Goal: Task Accomplishment & Management: Use online tool/utility

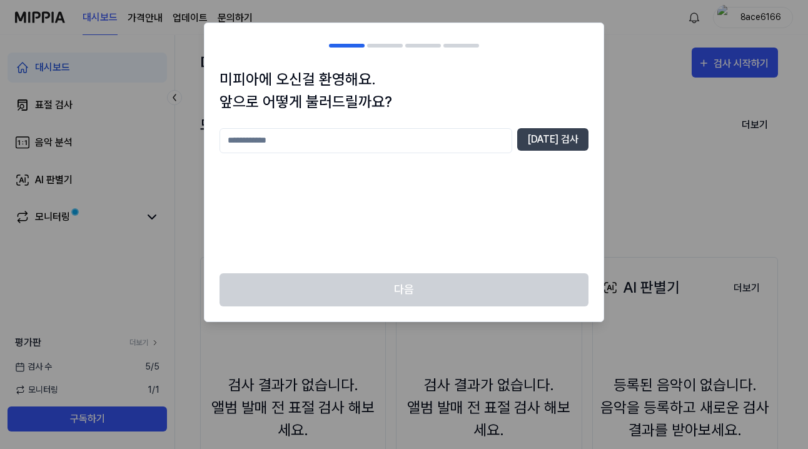
click at [466, 143] on input "text" at bounding box center [366, 140] width 293 height 25
type input "*"
type input "****"
click at [557, 137] on button "중복 검사" at bounding box center [552, 139] width 71 height 23
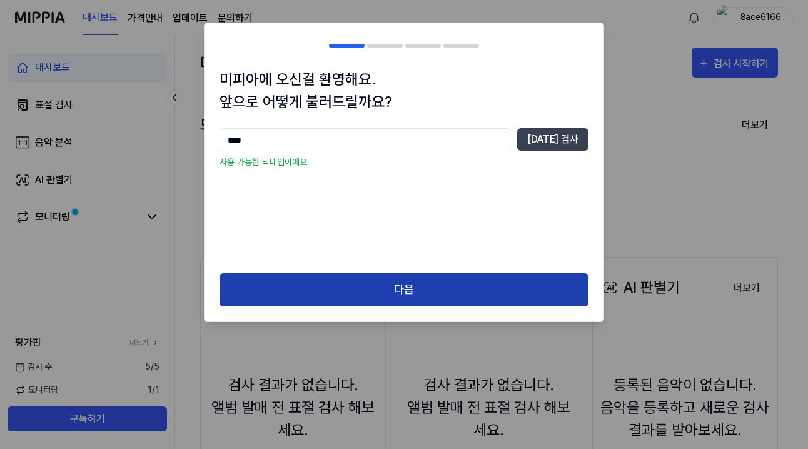
click at [486, 280] on button "다음" at bounding box center [404, 289] width 369 height 33
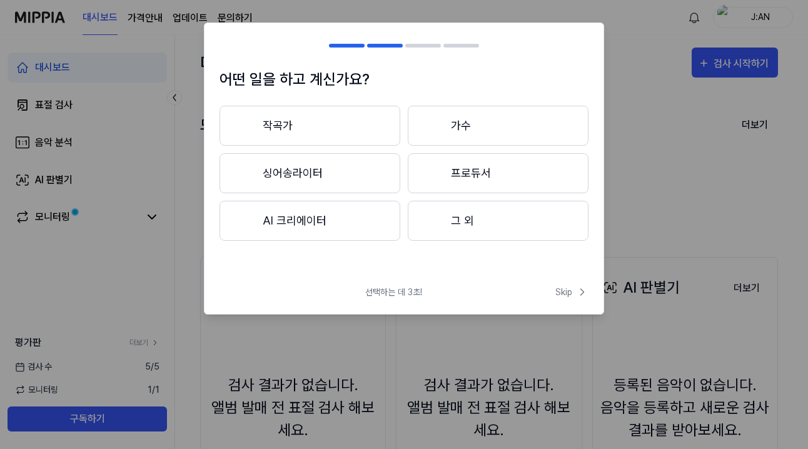
click at [369, 228] on button "AI 크리에이터" at bounding box center [310, 221] width 181 height 40
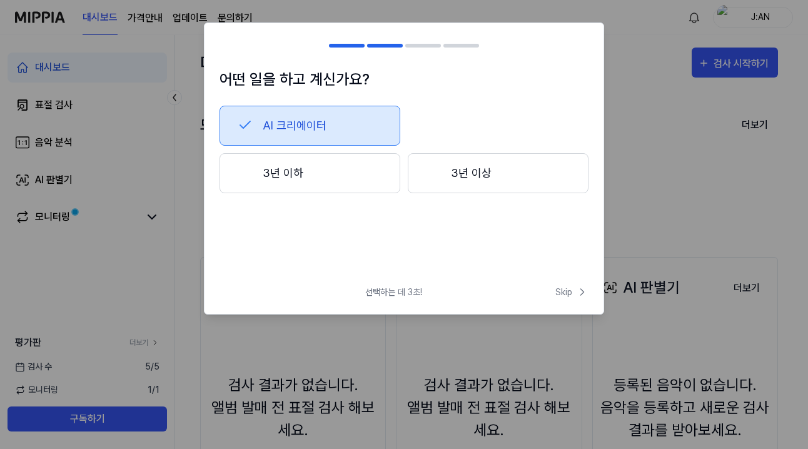
click at [373, 173] on button "3년 이하" at bounding box center [310, 173] width 181 height 40
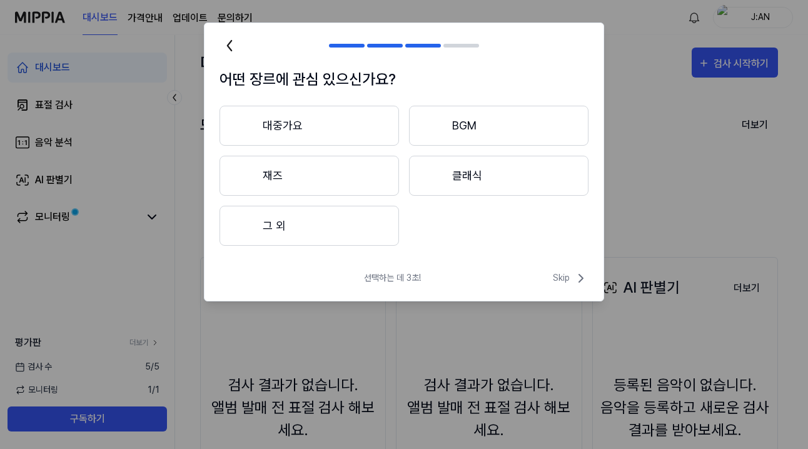
click at [373, 224] on button "그 외" at bounding box center [310, 226] width 180 height 40
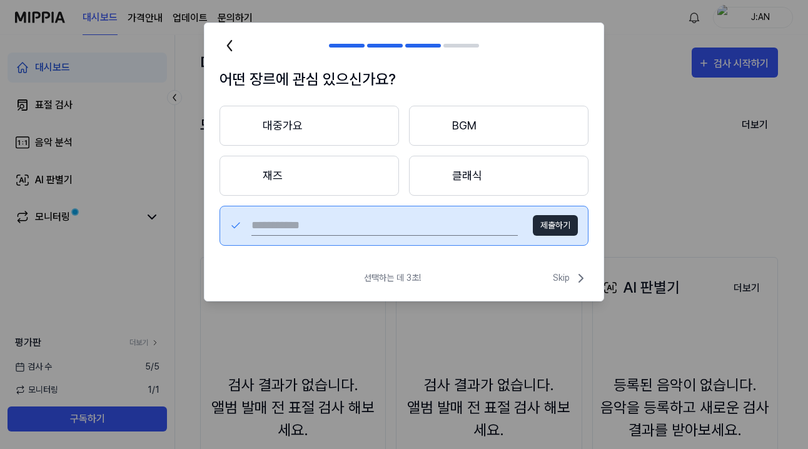
click at [359, 122] on button "대중가요" at bounding box center [310, 126] width 180 height 40
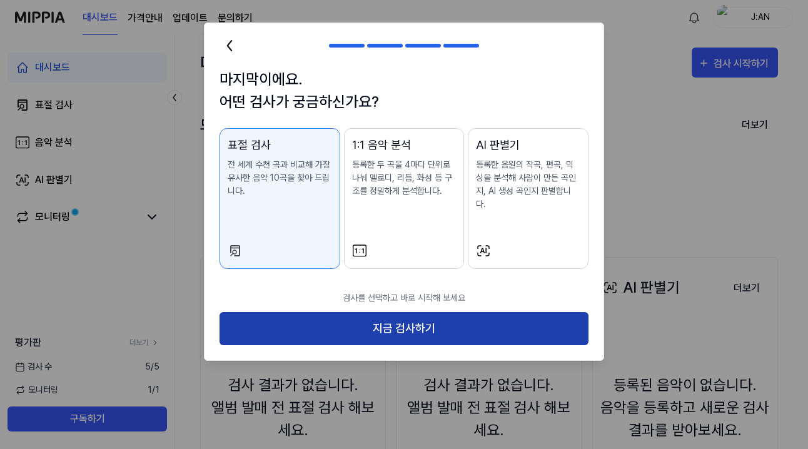
click at [395, 312] on button "지금 검사하기" at bounding box center [404, 328] width 369 height 33
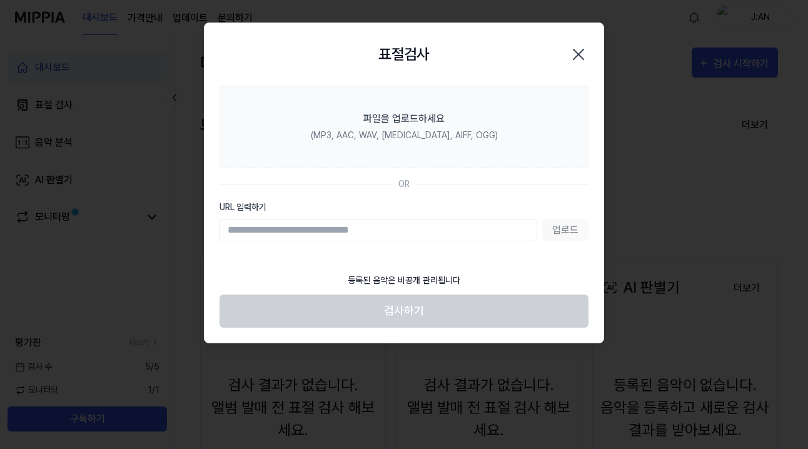
click at [511, 230] on input "URL 입력하기" at bounding box center [379, 230] width 318 height 23
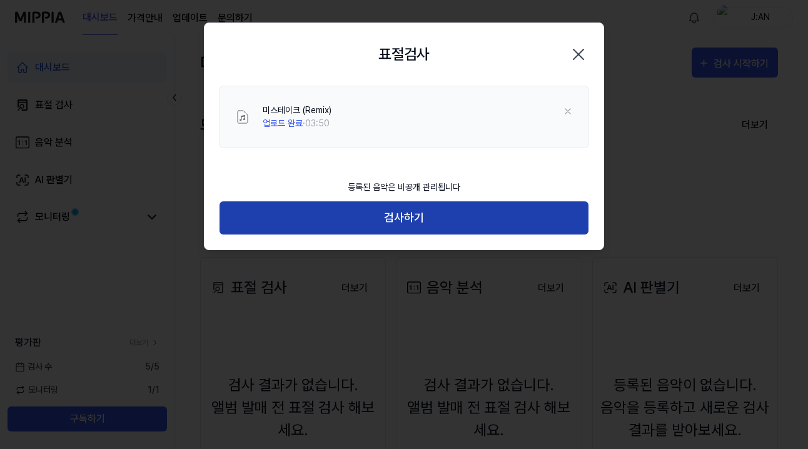
click at [448, 228] on button "검사하기" at bounding box center [404, 217] width 369 height 33
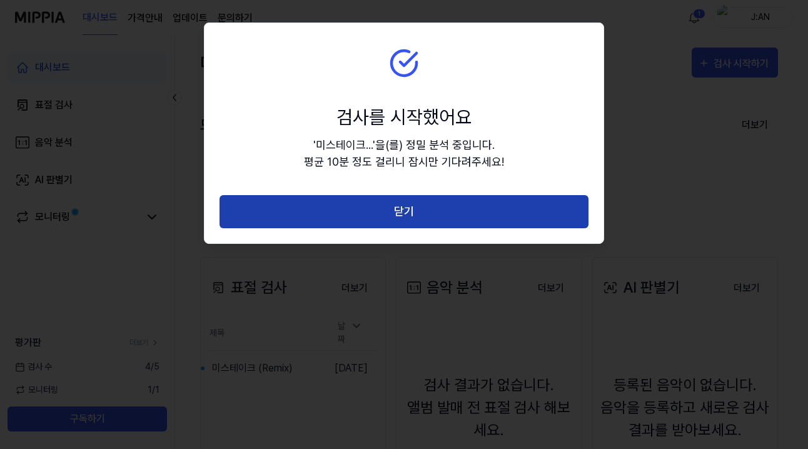
click at [533, 210] on button "닫기" at bounding box center [404, 211] width 369 height 33
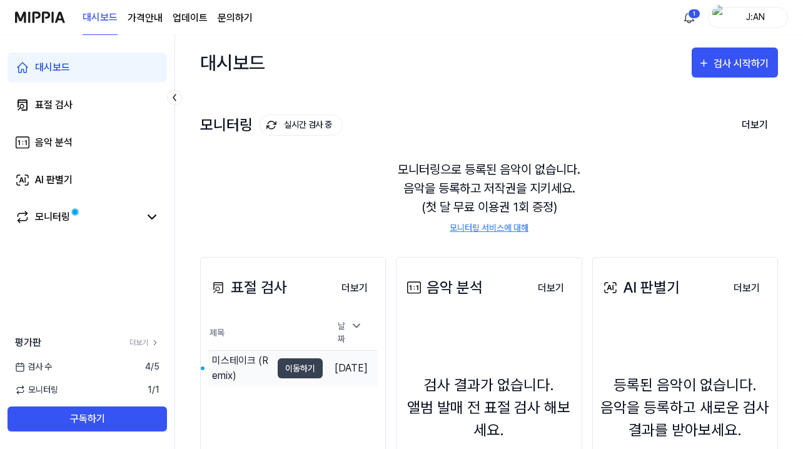
click at [242, 364] on div "미스테이크 (Remix)" at bounding box center [241, 369] width 59 height 30
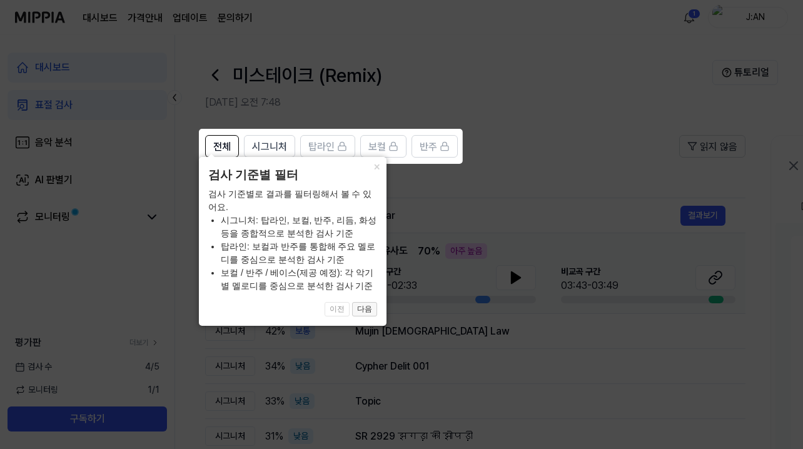
click at [364, 314] on button "다음" at bounding box center [364, 309] width 25 height 15
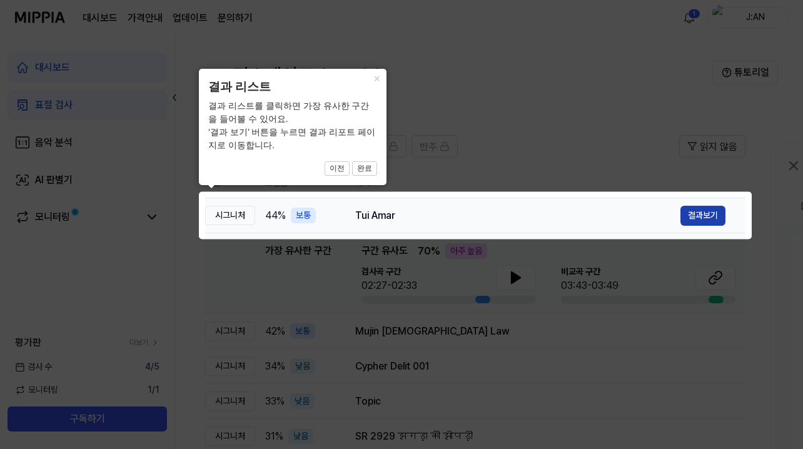
click at [683, 220] on button "결과보기" at bounding box center [703, 216] width 45 height 20
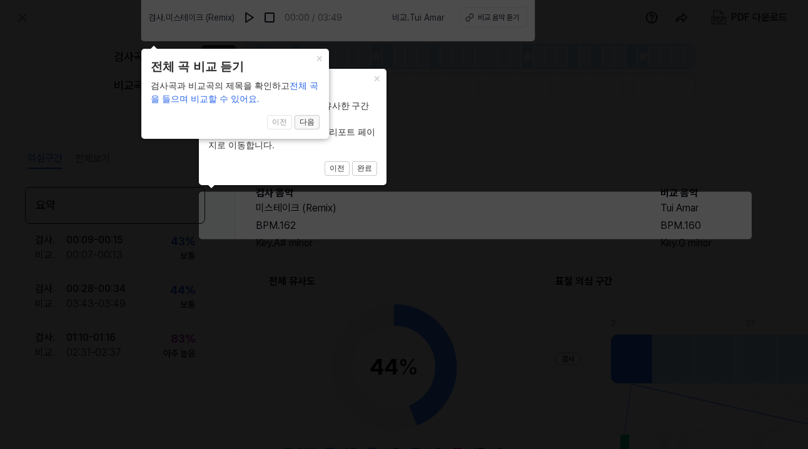
click at [352, 161] on button "다음" at bounding box center [364, 168] width 25 height 15
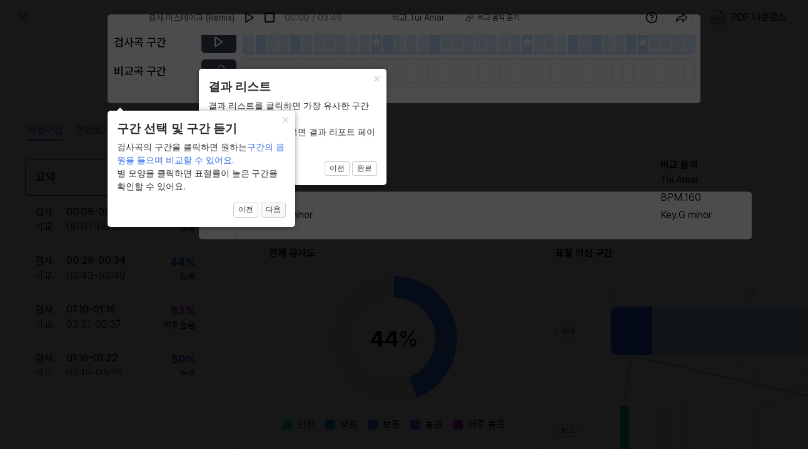
click at [352, 176] on button "다음" at bounding box center [364, 168] width 25 height 15
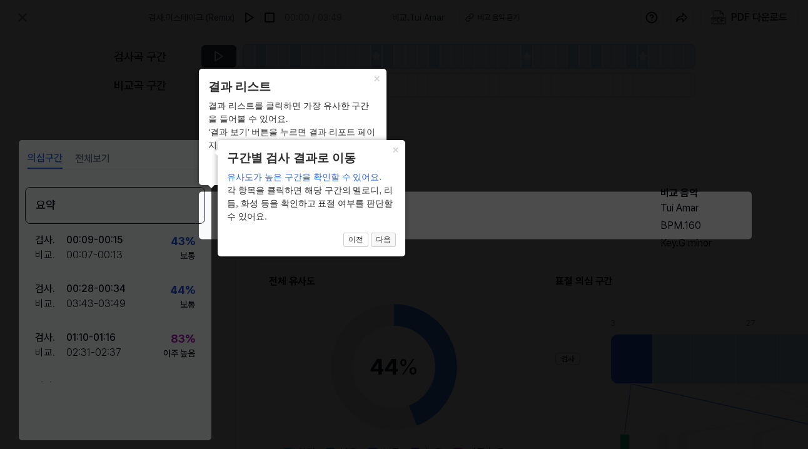
click at [377, 176] on button "다음" at bounding box center [364, 168] width 25 height 15
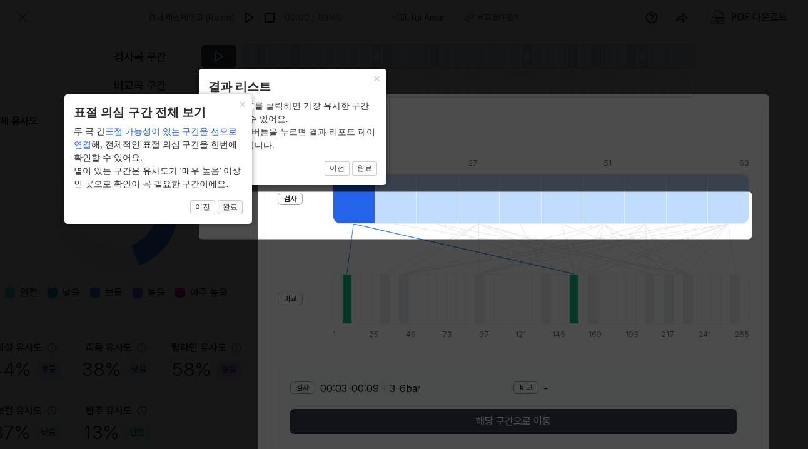
click at [352, 176] on button "완료" at bounding box center [364, 168] width 25 height 15
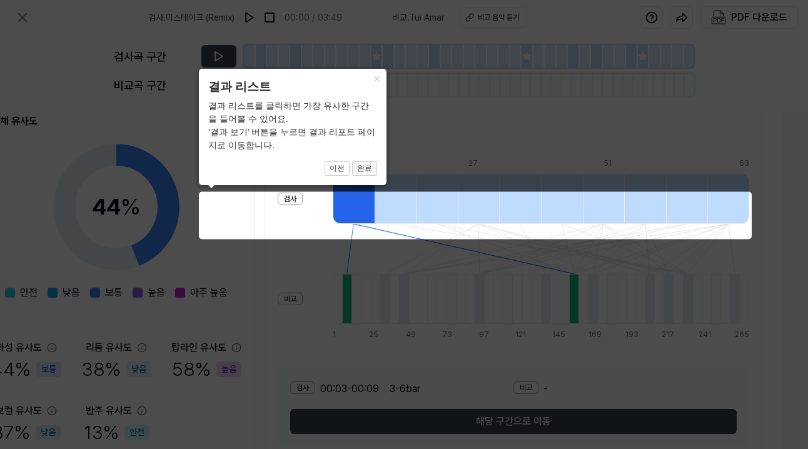
click at [363, 170] on button "완료" at bounding box center [364, 168] width 25 height 15
click at [368, 167] on button "완료" at bounding box center [364, 168] width 25 height 15
click at [285, 181] on div "× 결과 리스트 결과 리스트를 클릭하면 가장 유사한 구간을 들어볼 수 있어요. ‘결과 보기’ 버튼을 누르면 결과 리포트 페이지로 이동합니다. …" at bounding box center [293, 127] width 188 height 116
click at [374, 78] on button "×" at bounding box center [377, 78] width 20 height 18
click at [367, 165] on button "완료" at bounding box center [364, 168] width 25 height 15
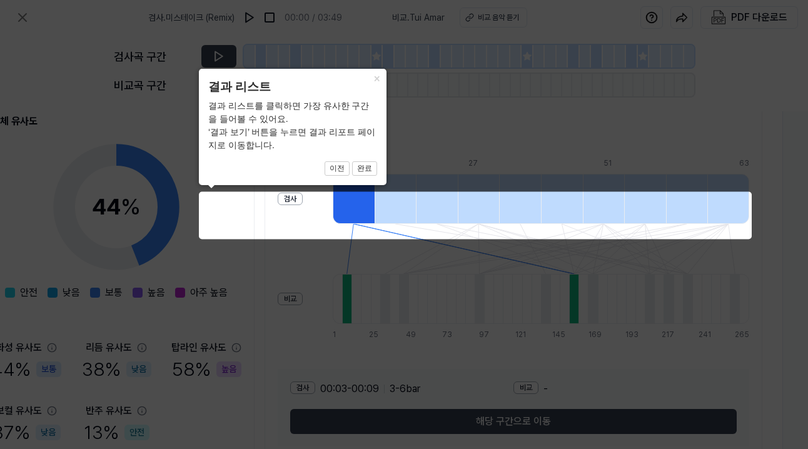
click at [288, 204] on icon at bounding box center [404, 224] width 808 height 449
click at [295, 198] on icon at bounding box center [404, 224] width 808 height 449
click at [367, 166] on button "완료" at bounding box center [364, 168] width 25 height 15
click at [374, 79] on button "×" at bounding box center [377, 78] width 20 height 18
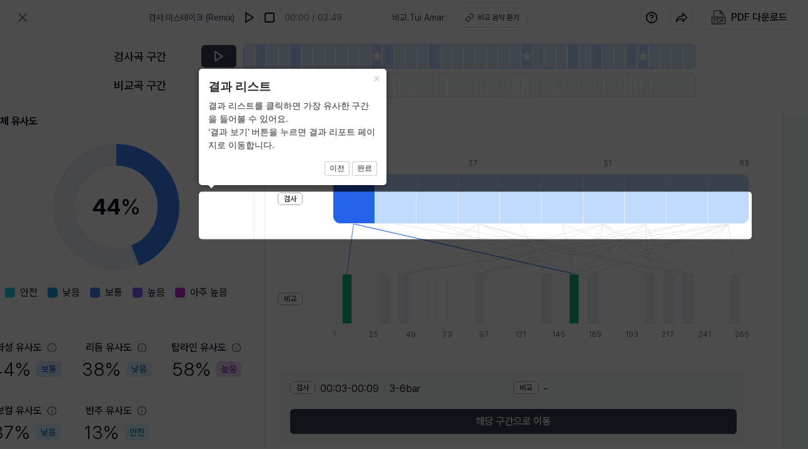
click at [399, 310] on icon at bounding box center [404, 224] width 808 height 449
click at [292, 194] on icon at bounding box center [404, 224] width 808 height 449
click at [242, 215] on icon at bounding box center [404, 224] width 808 height 449
click at [365, 229] on icon at bounding box center [404, 224] width 808 height 449
click at [387, 219] on icon at bounding box center [404, 224] width 808 height 449
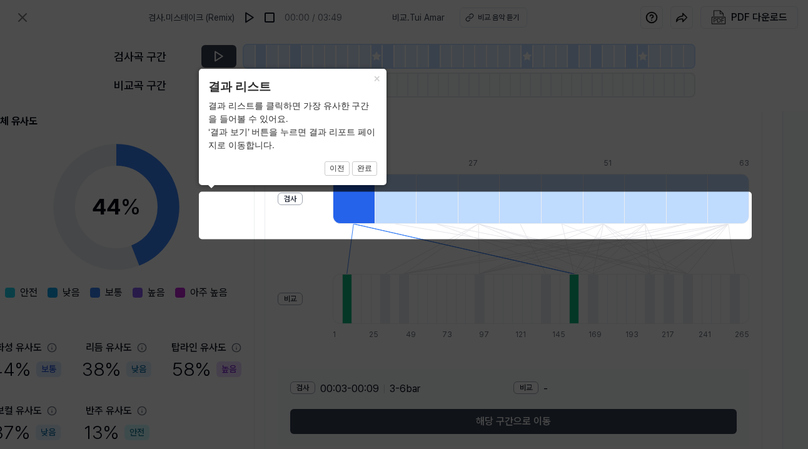
click at [392, 219] on icon at bounding box center [404, 224] width 808 height 449
click at [389, 213] on icon at bounding box center [404, 224] width 808 height 449
click at [341, 168] on button "이전" at bounding box center [337, 168] width 25 height 15
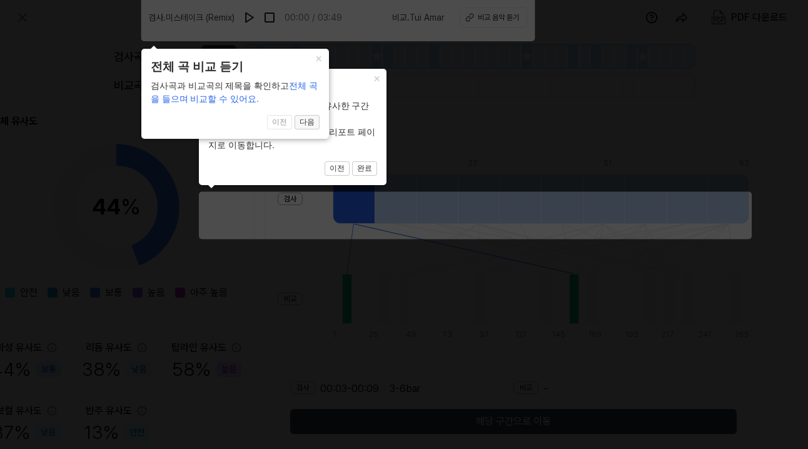
click at [352, 161] on button "다음" at bounding box center [364, 168] width 25 height 15
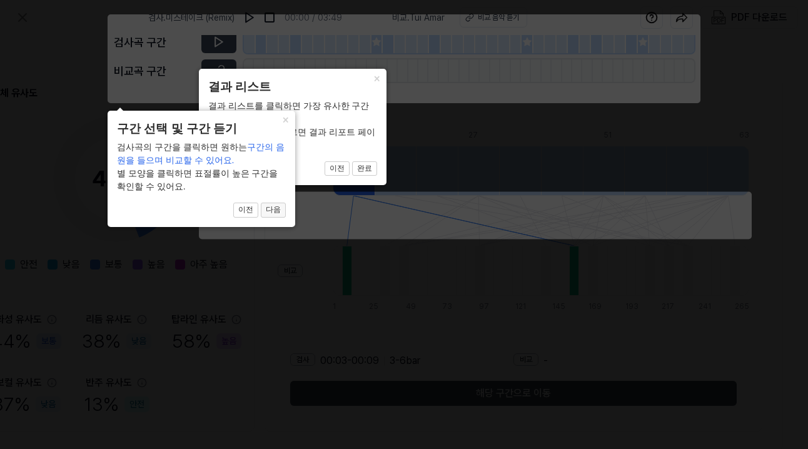
click at [352, 176] on button "다음" at bounding box center [364, 168] width 25 height 15
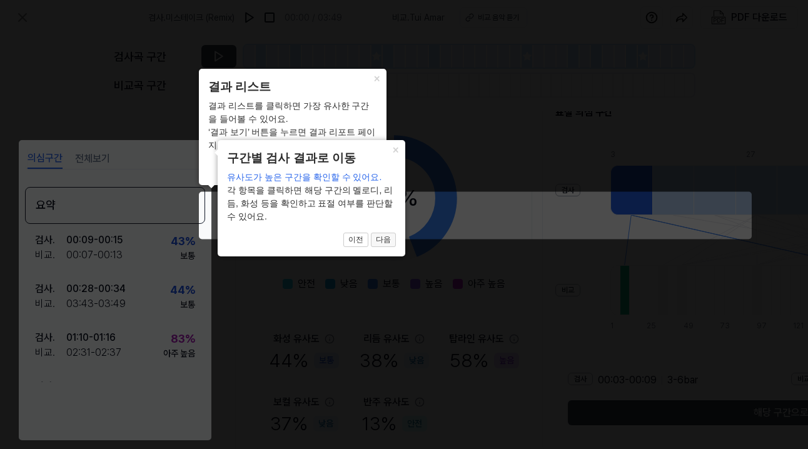
click at [377, 176] on button "다음" at bounding box center [364, 168] width 25 height 15
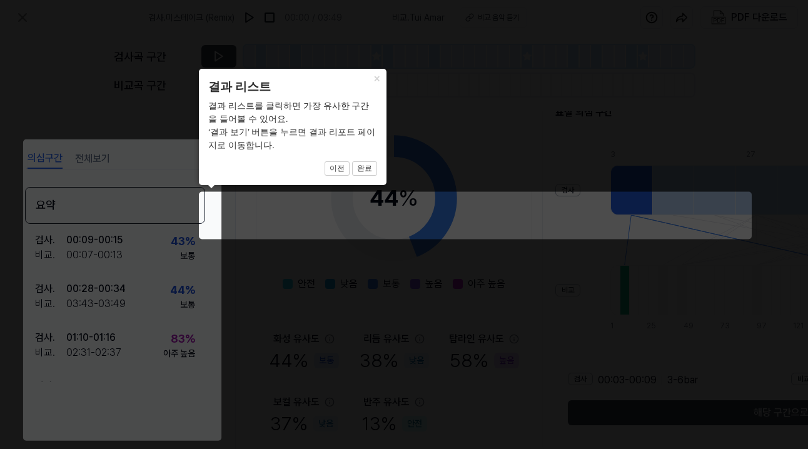
scroll to position [160, 278]
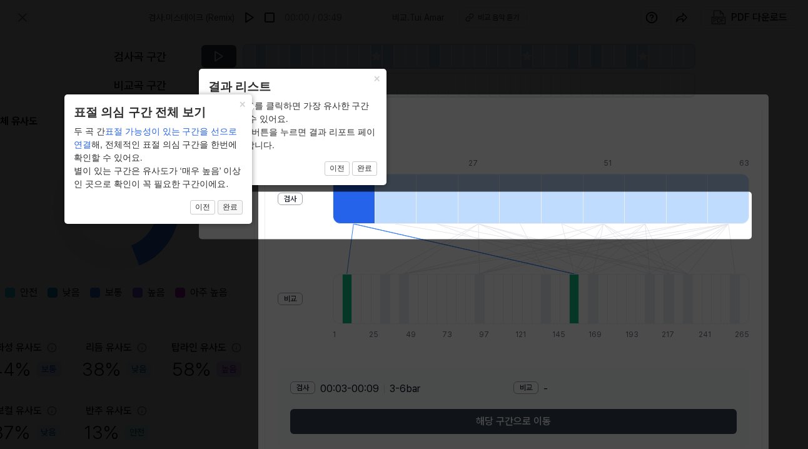
click at [352, 176] on button "완료" at bounding box center [364, 168] width 25 height 15
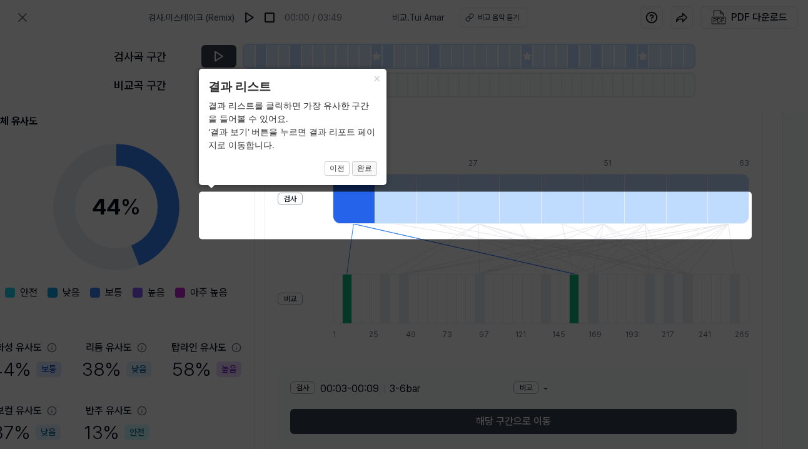
click at [360, 173] on button "완료" at bounding box center [364, 168] width 25 height 15
click at [303, 205] on icon at bounding box center [404, 224] width 808 height 449
click at [375, 79] on button "×" at bounding box center [377, 78] width 20 height 18
click at [287, 228] on icon at bounding box center [404, 224] width 808 height 449
click at [363, 417] on icon at bounding box center [404, 224] width 808 height 449
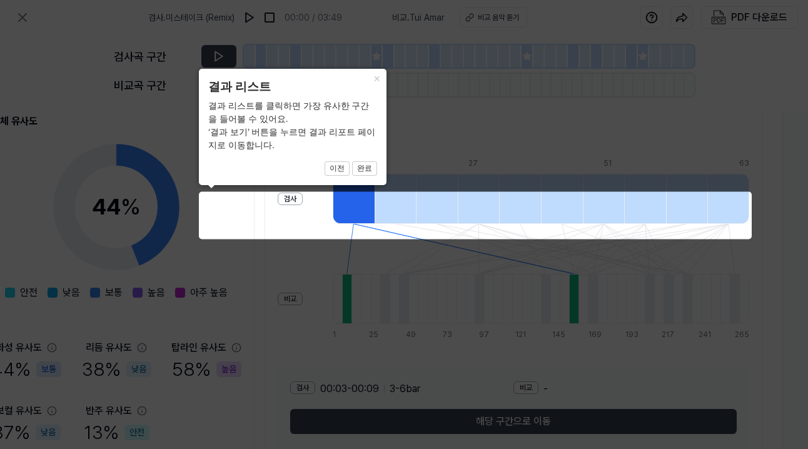
click at [238, 397] on icon at bounding box center [404, 224] width 808 height 449
click at [292, 188] on icon at bounding box center [404, 224] width 808 height 449
click at [362, 162] on button "완료" at bounding box center [364, 168] width 25 height 15
click at [376, 80] on button "×" at bounding box center [377, 78] width 20 height 18
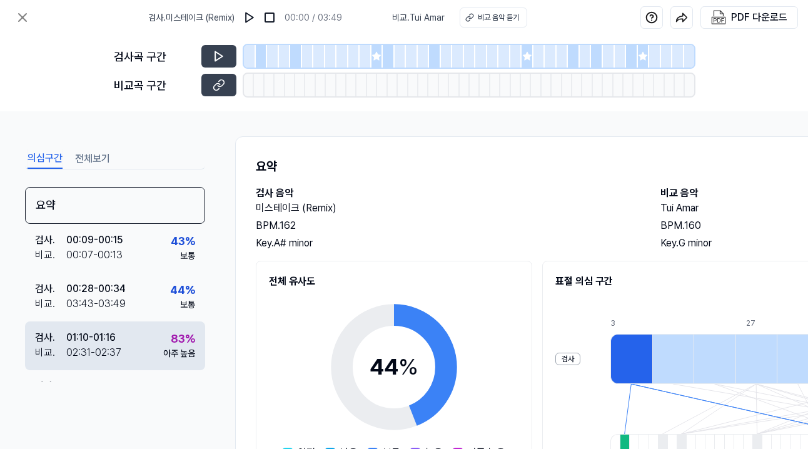
click at [172, 338] on div "83 %" at bounding box center [183, 338] width 24 height 17
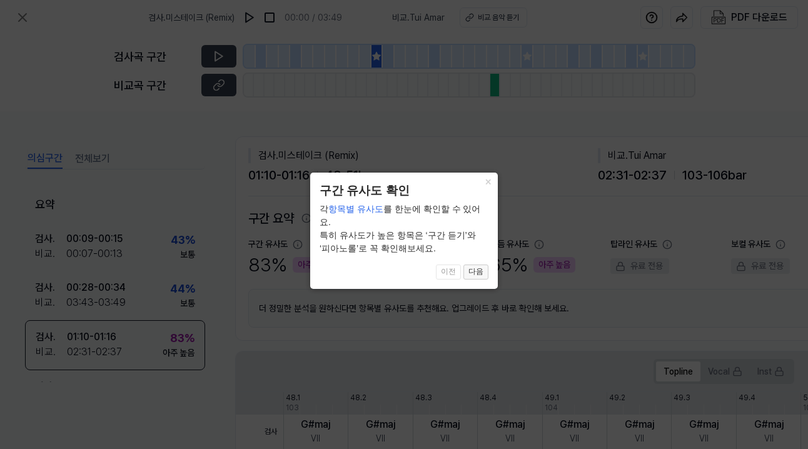
click at [477, 265] on button "다음" at bounding box center [476, 272] width 25 height 15
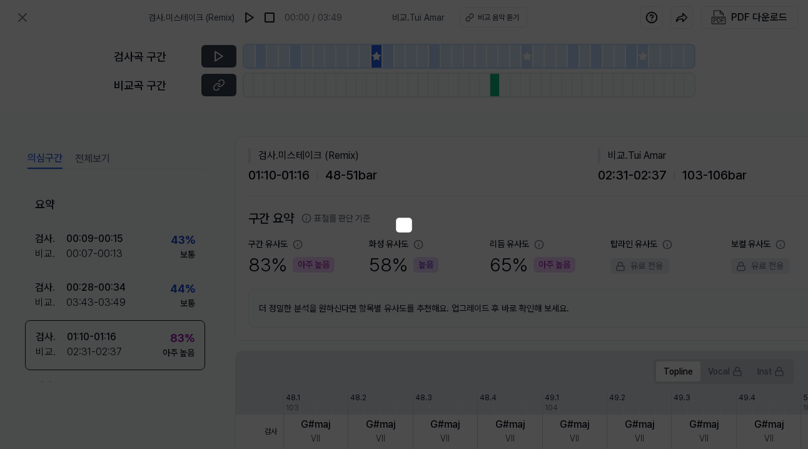
scroll to position [240, 208]
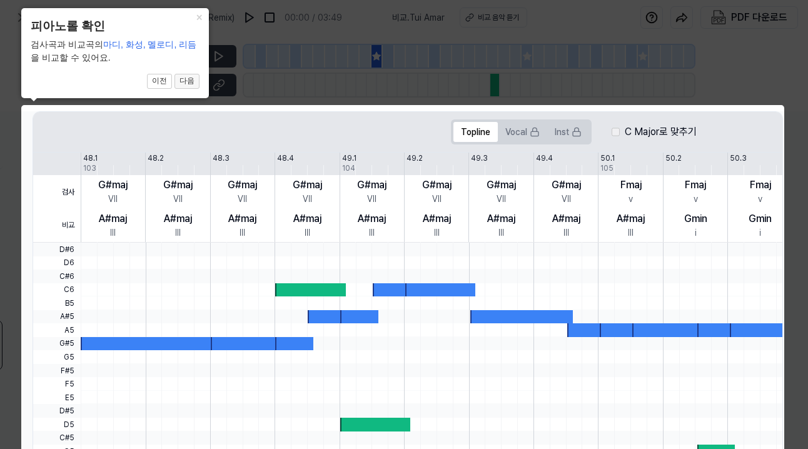
click at [189, 86] on button "다음" at bounding box center [187, 81] width 25 height 15
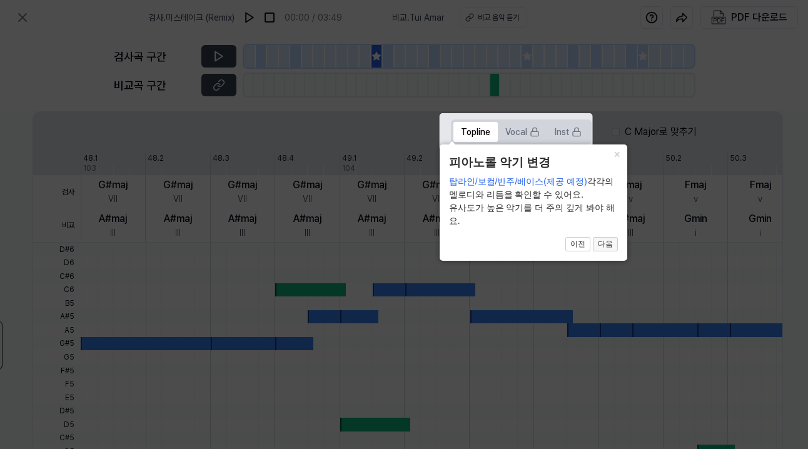
click at [603, 240] on button "다음" at bounding box center [605, 244] width 25 height 15
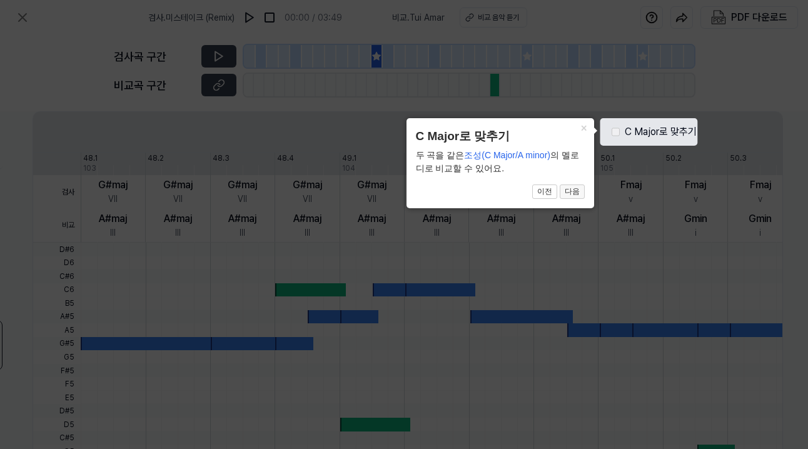
click at [568, 193] on button "다음" at bounding box center [572, 192] width 25 height 15
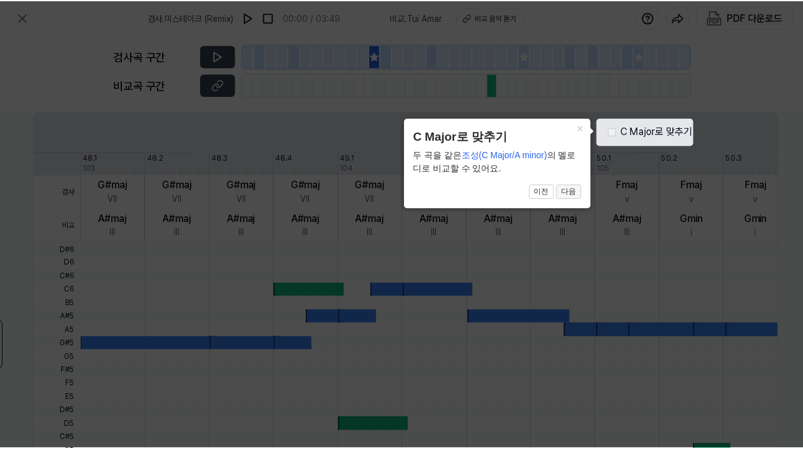
scroll to position [414, 208]
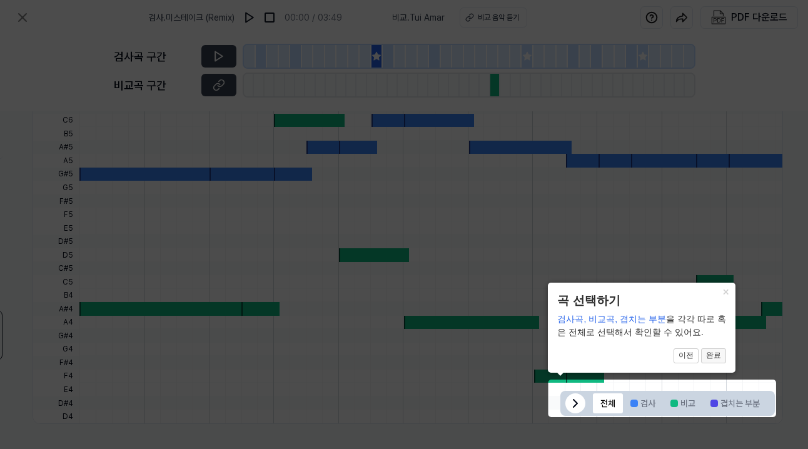
click at [707, 357] on button "완료" at bounding box center [713, 356] width 25 height 15
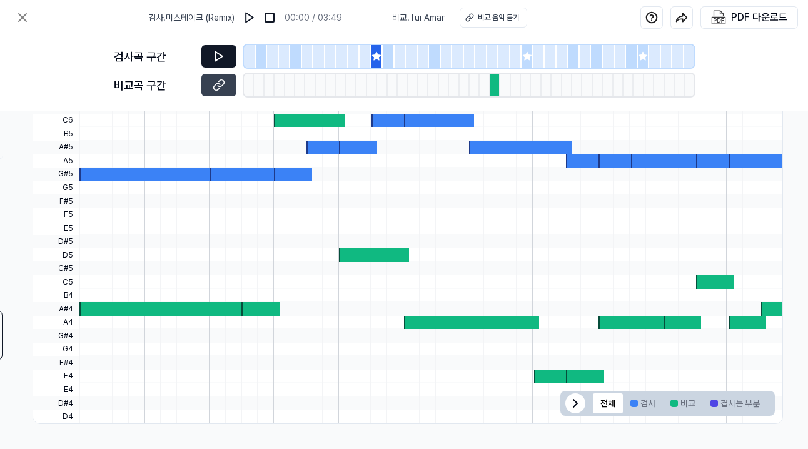
click at [218, 53] on icon at bounding box center [219, 56] width 8 height 9
click at [227, 57] on button at bounding box center [218, 56] width 35 height 23
click at [531, 56] on icon at bounding box center [527, 56] width 10 height 10
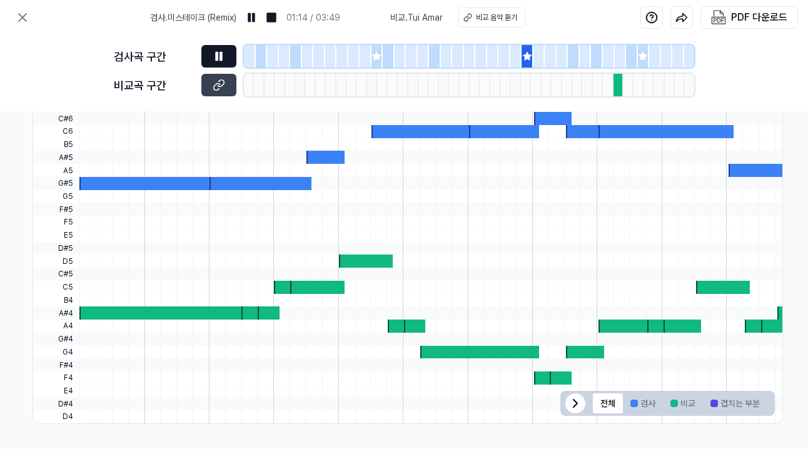
click at [223, 58] on icon at bounding box center [219, 56] width 13 height 13
click at [641, 52] on icon at bounding box center [643, 56] width 10 height 10
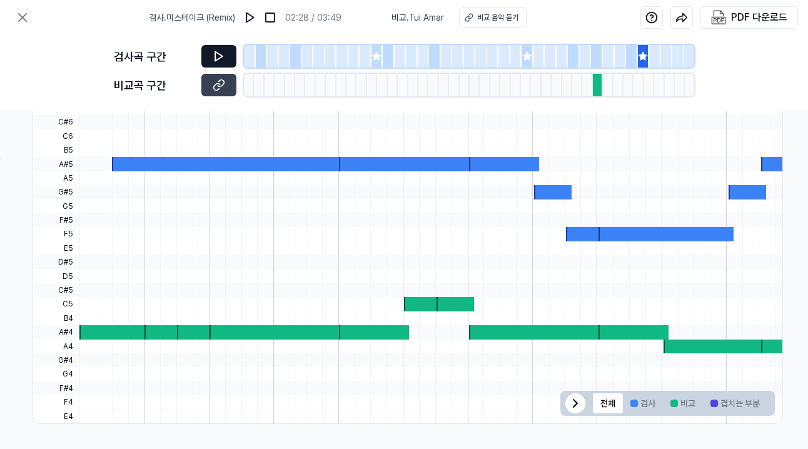
click at [228, 52] on button at bounding box center [218, 56] width 35 height 23
click at [26, 13] on icon at bounding box center [22, 17] width 15 height 15
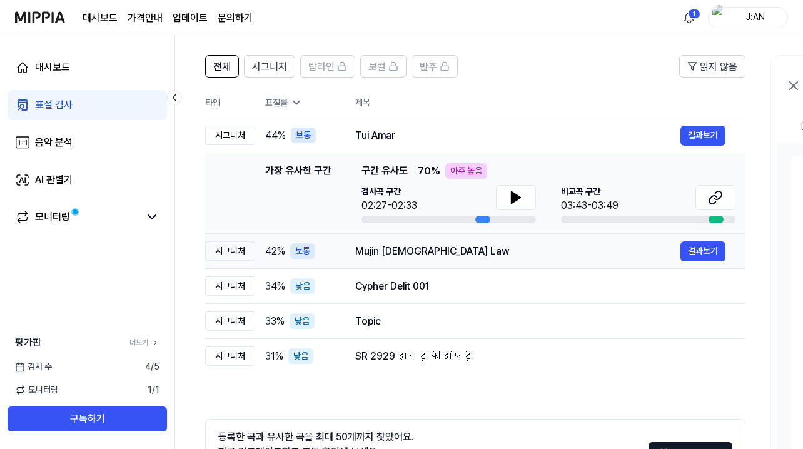
scroll to position [85, 0]
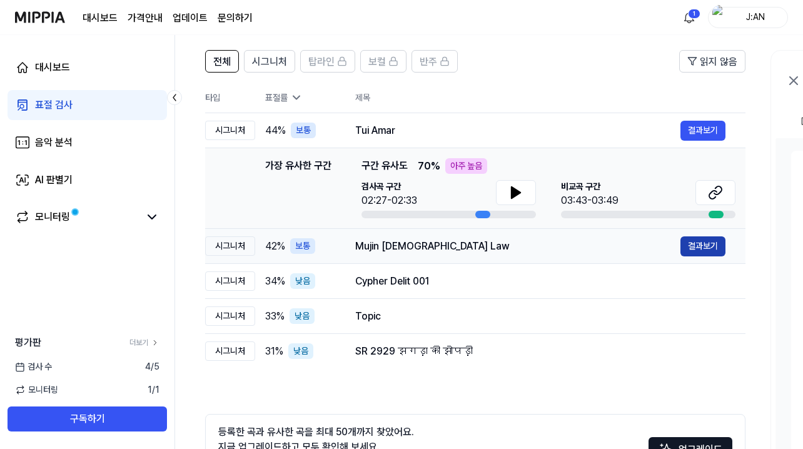
click at [708, 247] on button "결과보기" at bounding box center [703, 247] width 45 height 20
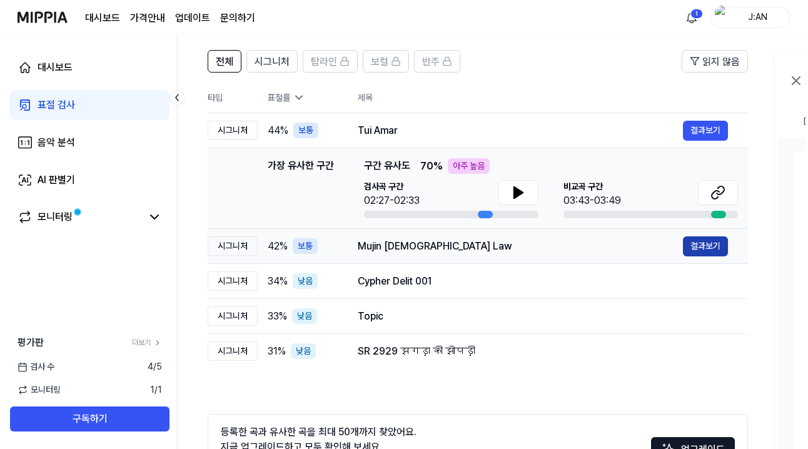
scroll to position [0, 0]
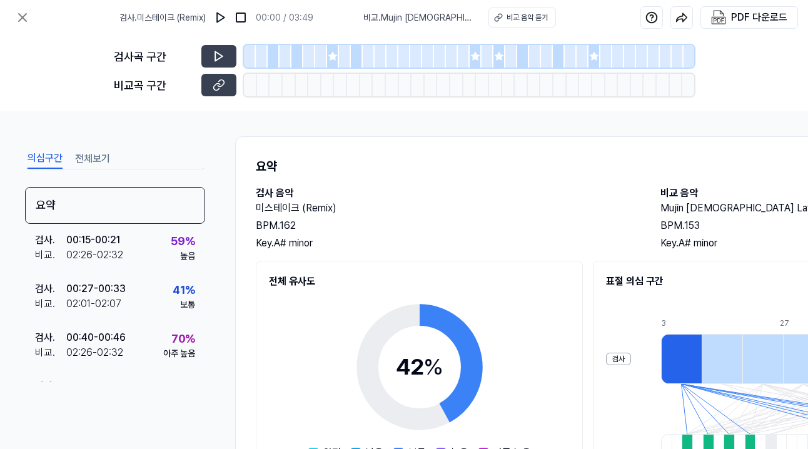
click at [332, 64] on div at bounding box center [333, 56] width 12 height 23
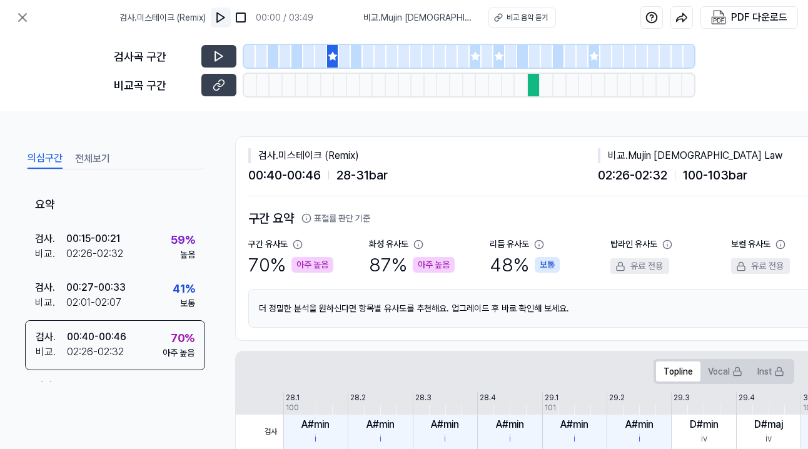
click at [227, 19] on img at bounding box center [221, 17] width 13 height 13
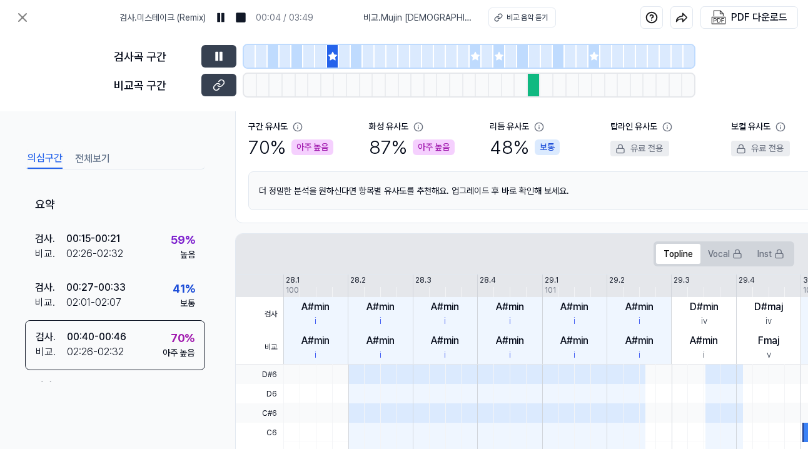
scroll to position [117, 0]
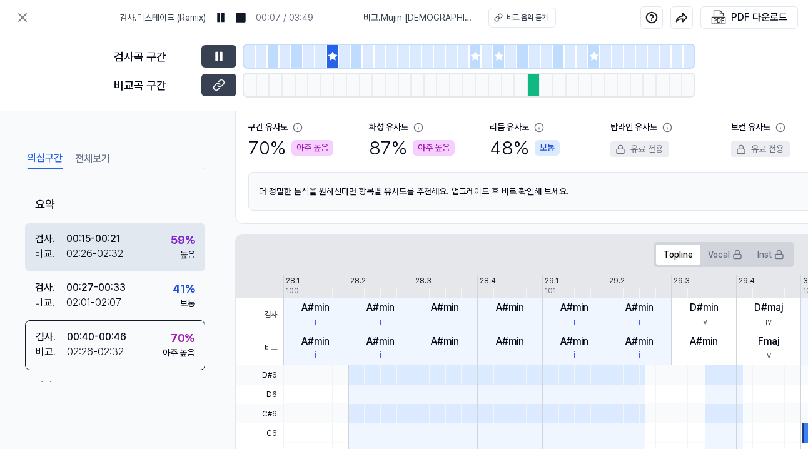
click at [181, 237] on div "59 %" at bounding box center [183, 240] width 24 height 17
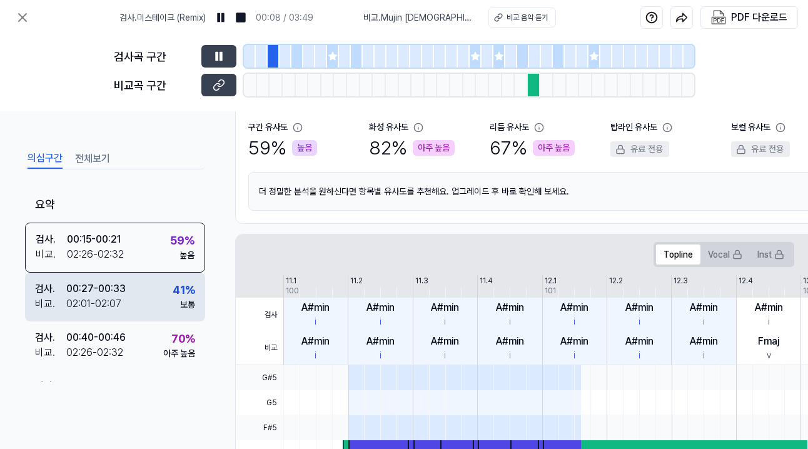
click at [173, 292] on div "41 %" at bounding box center [184, 290] width 23 height 17
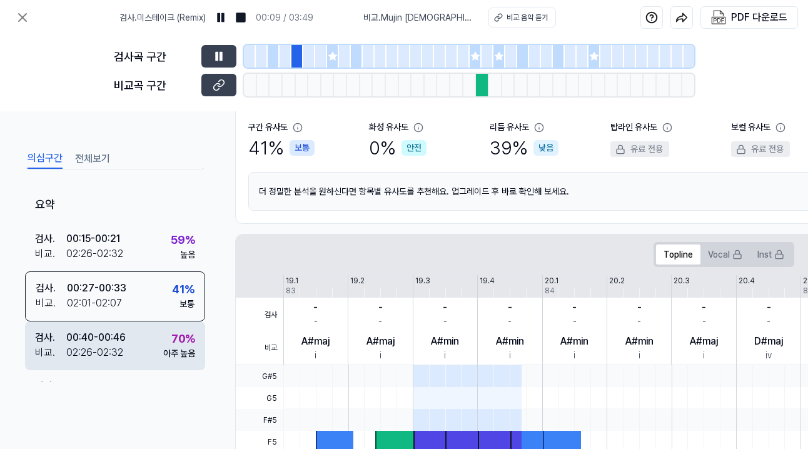
click at [163, 342] on div "70 % 아주 높음" at bounding box center [179, 345] width 32 height 30
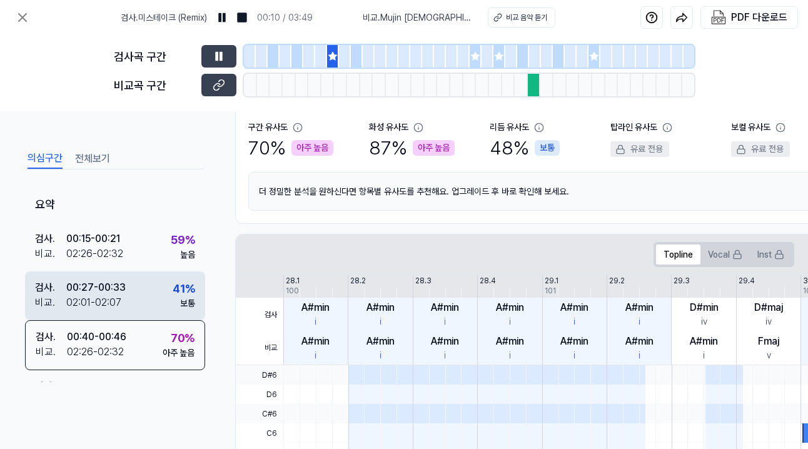
click at [173, 286] on div "41 %" at bounding box center [184, 288] width 23 height 17
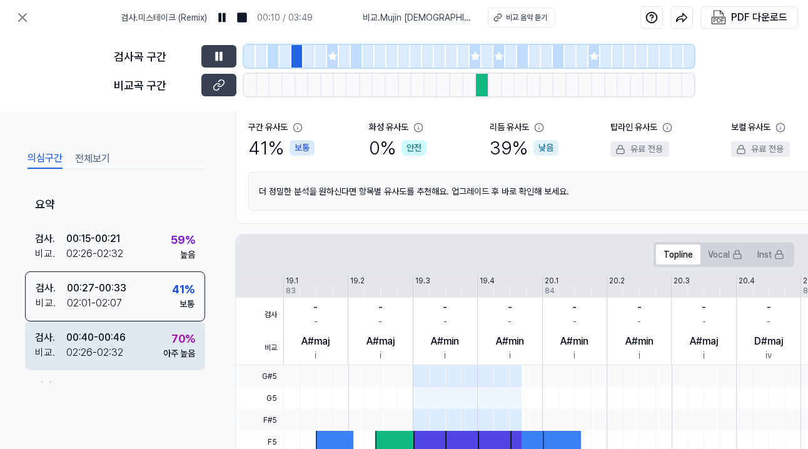
click at [153, 340] on div "검사 . 00:40 - 00:46 비교 . 02:26 - 02:32 70 % 아주 높음" at bounding box center [115, 346] width 180 height 49
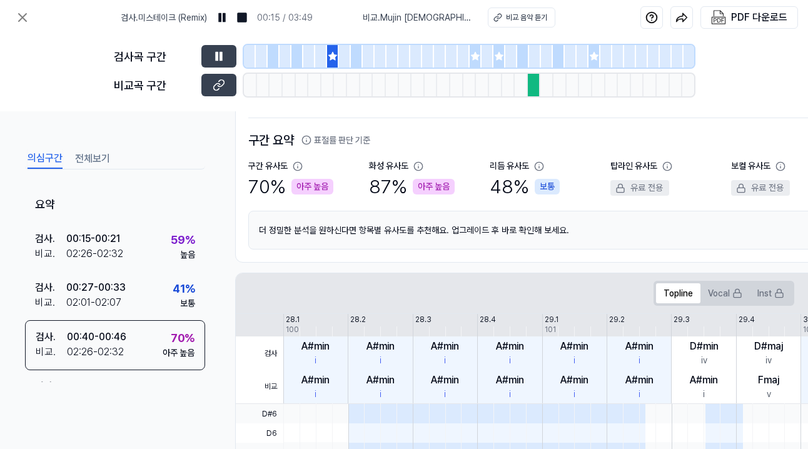
scroll to position [0, 0]
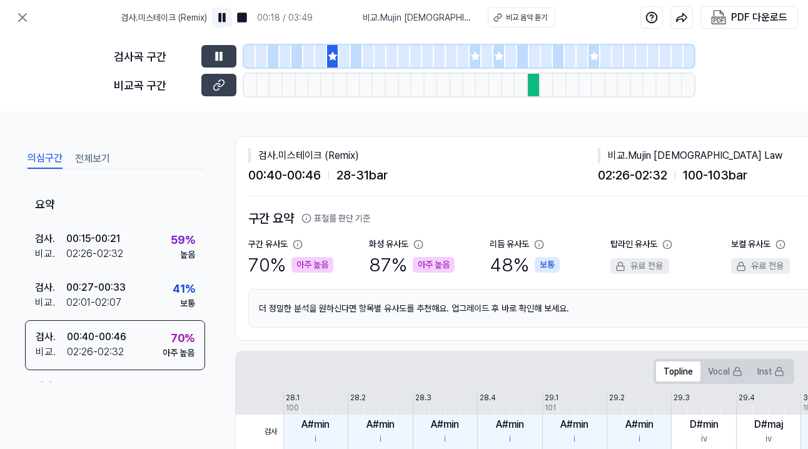
click at [228, 20] on img at bounding box center [222, 17] width 13 height 13
click at [506, 16] on div "비교 음악 듣기" at bounding box center [526, 17] width 41 height 11
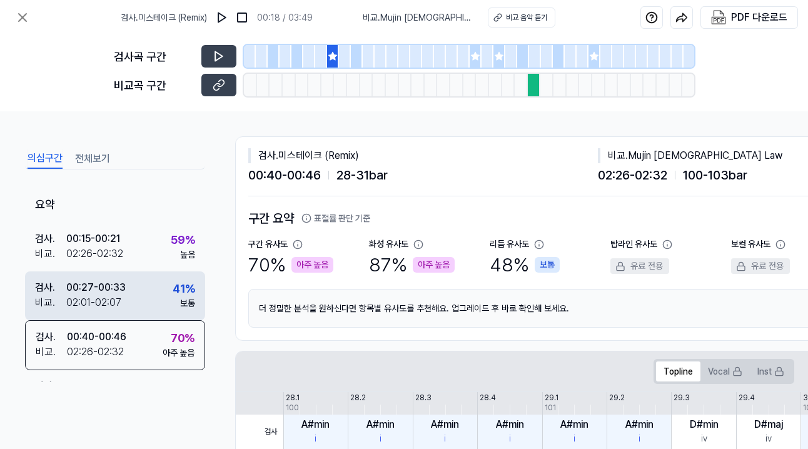
click at [121, 283] on div "00:27 - 00:33" at bounding box center [95, 287] width 59 height 15
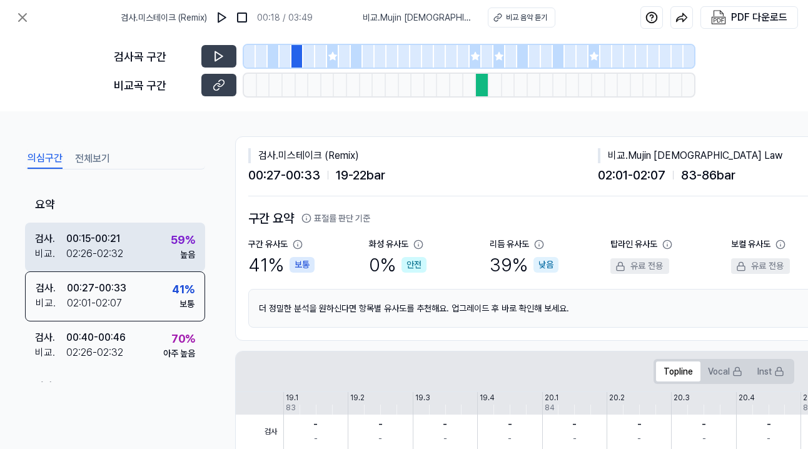
click at [134, 253] on div "검사 . 00:15 - 00:21 비교 . 02:26 - 02:32 59 % 높음" at bounding box center [115, 247] width 180 height 49
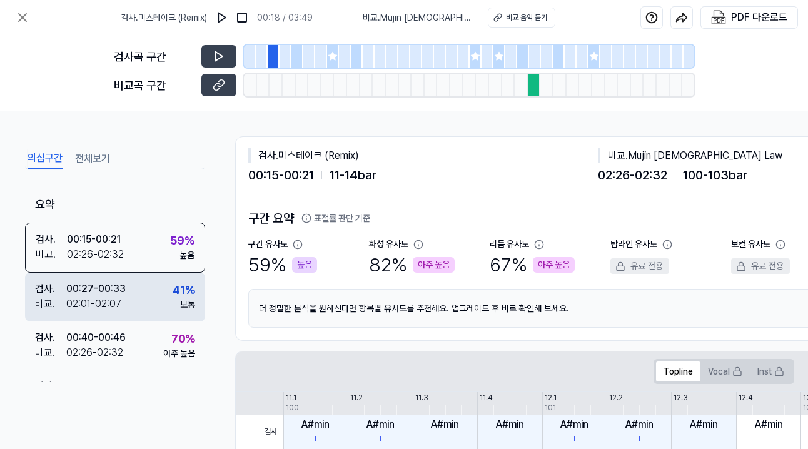
click at [145, 296] on div "검사 . 00:27 - 00:33 비교 . 02:01 - 02:07 41 % 보통" at bounding box center [115, 297] width 180 height 49
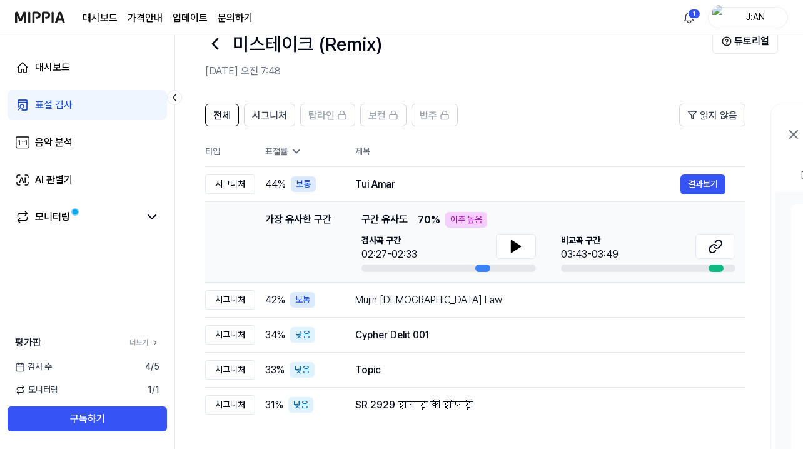
scroll to position [8, 0]
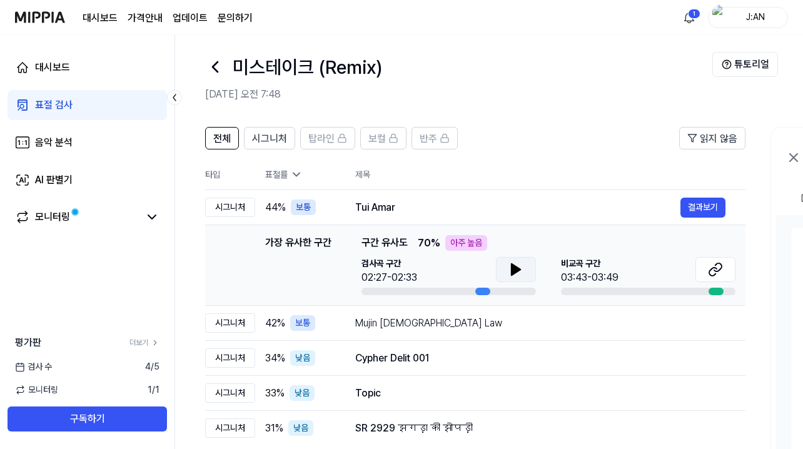
click at [514, 263] on icon at bounding box center [516, 269] width 15 height 15
click at [461, 323] on div "Mujin [DEMOGRAPHIC_DATA] Law" at bounding box center [517, 323] width 325 height 15
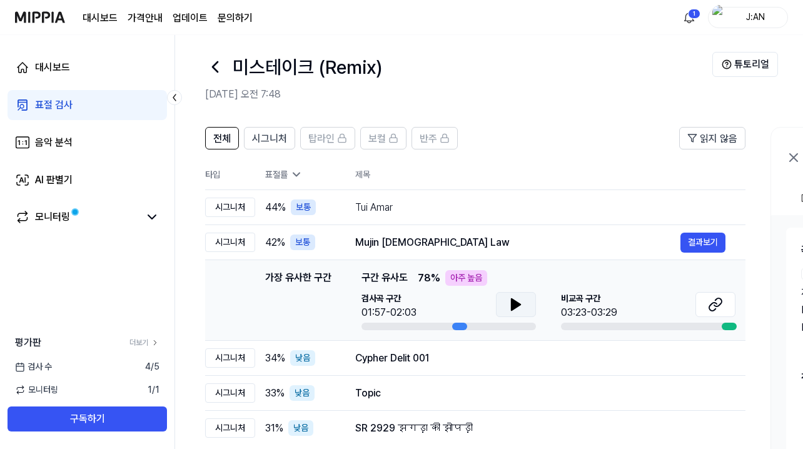
click at [515, 297] on icon at bounding box center [516, 304] width 15 height 15
click at [703, 246] on button "결과보기" at bounding box center [703, 243] width 45 height 20
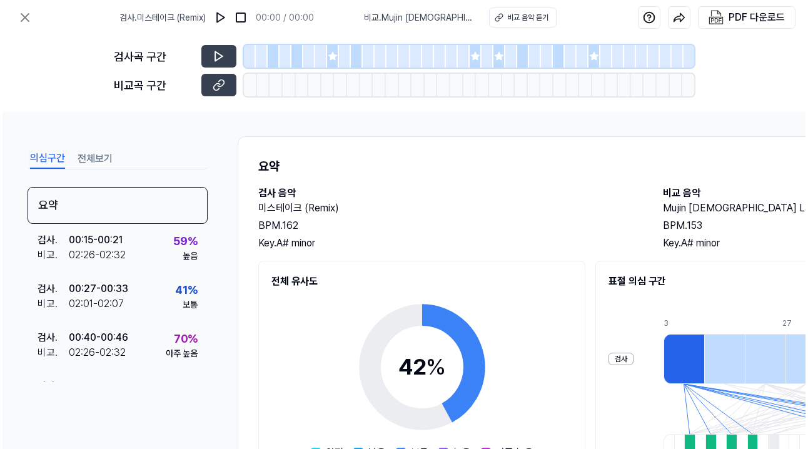
scroll to position [0, 0]
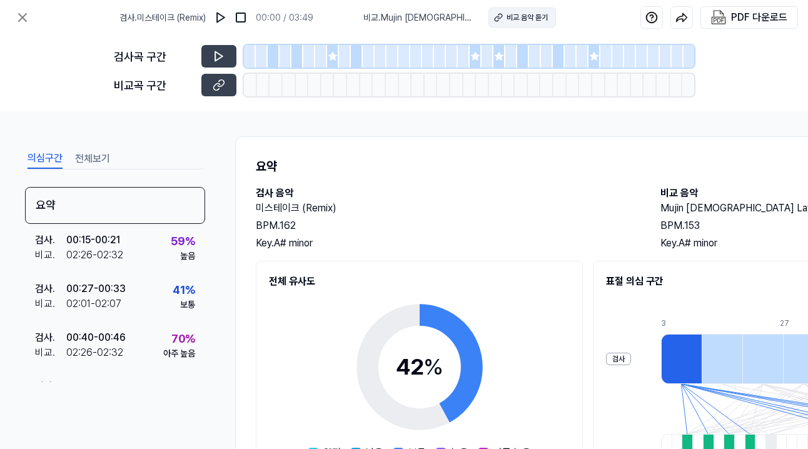
click at [515, 18] on div "비교 음악 듣기" at bounding box center [527, 17] width 41 height 11
click at [23, 14] on icon at bounding box center [22, 17] width 15 height 15
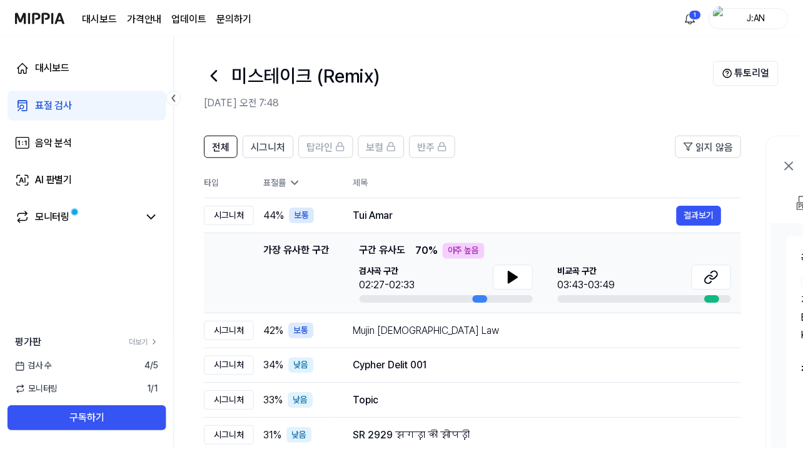
scroll to position [8, 0]
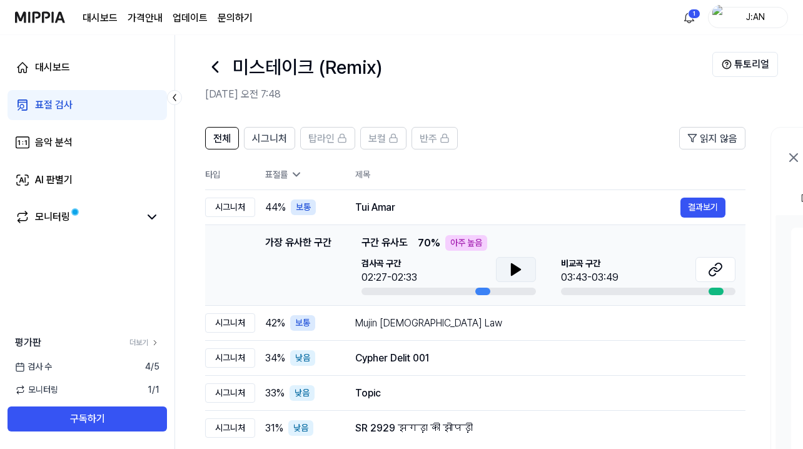
click at [514, 267] on icon at bounding box center [516, 269] width 9 height 11
click at [517, 268] on icon at bounding box center [518, 270] width 3 height 10
click at [511, 323] on div "Mujin [DEMOGRAPHIC_DATA] Law" at bounding box center [517, 323] width 325 height 15
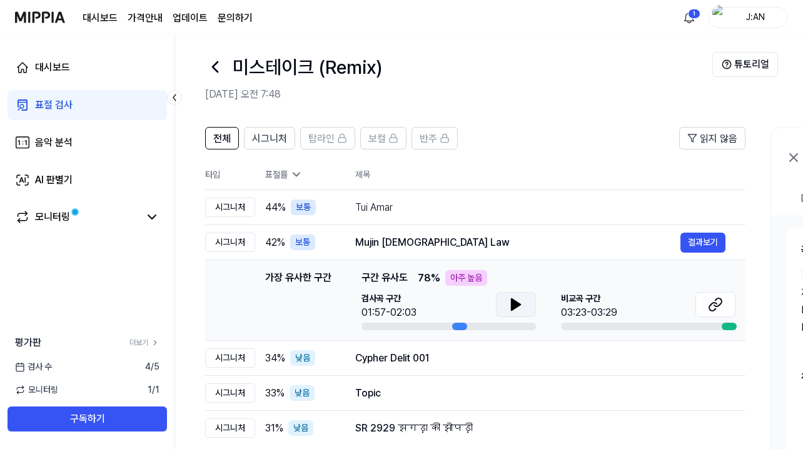
click at [516, 308] on icon at bounding box center [516, 304] width 15 height 15
click at [716, 307] on icon at bounding box center [719, 302] width 8 height 8
click at [377, 363] on div "Cypher Delit 001" at bounding box center [517, 358] width 325 height 15
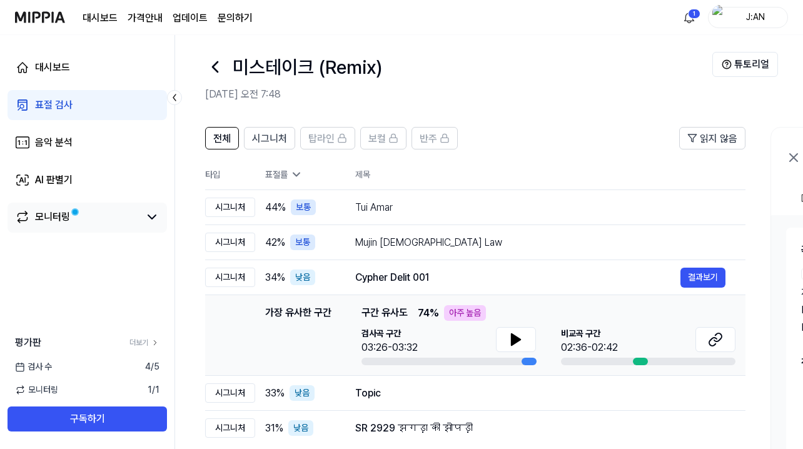
click at [116, 215] on link "모니터링" at bounding box center [77, 217] width 125 height 15
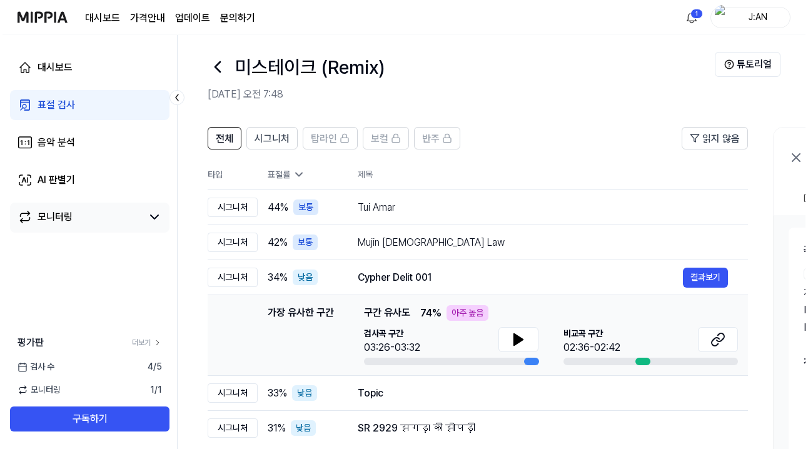
scroll to position [0, 0]
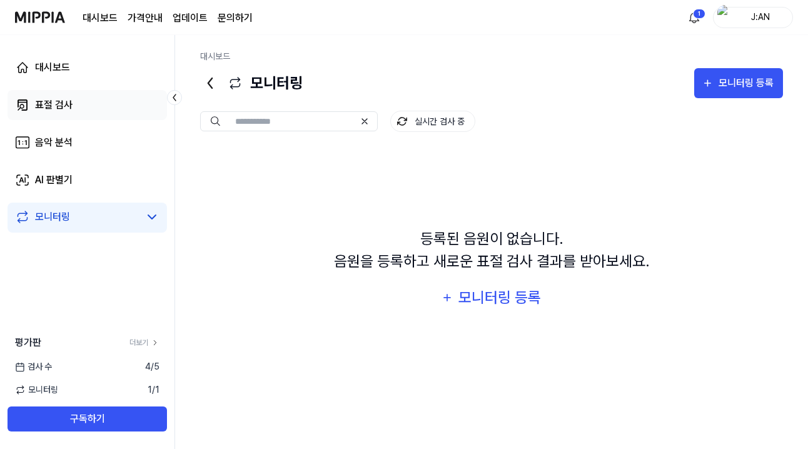
click at [98, 106] on link "표절 검사" at bounding box center [88, 105] width 160 height 30
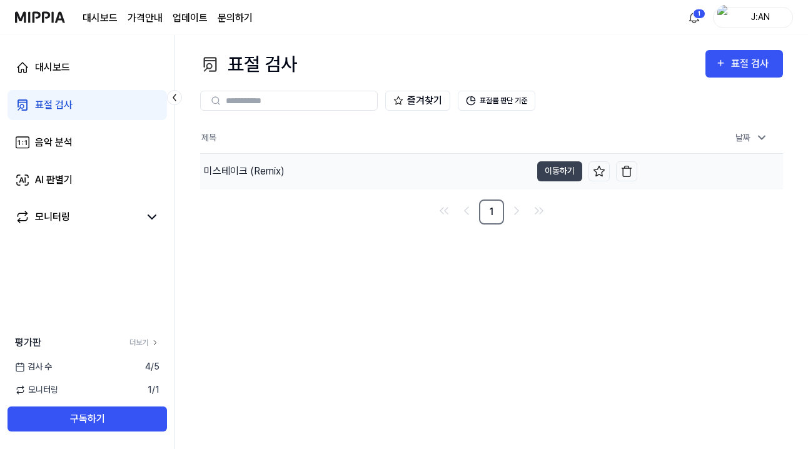
click at [430, 168] on div "미스테이크 (Remix)" at bounding box center [365, 171] width 331 height 35
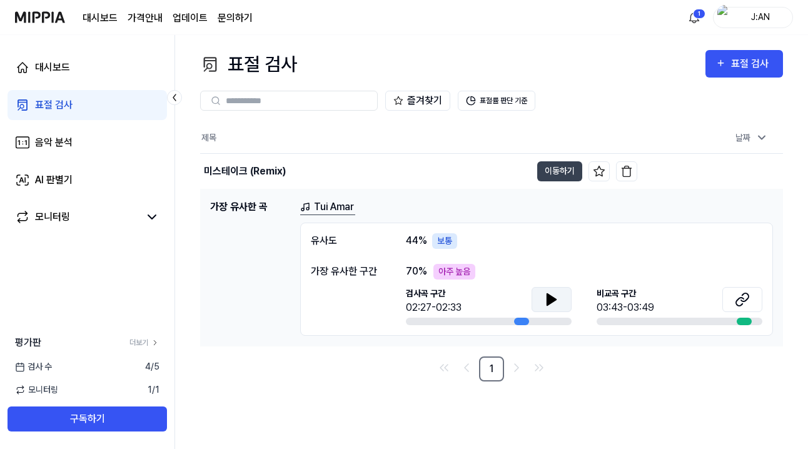
click at [542, 297] on button at bounding box center [552, 299] width 40 height 25
click at [414, 272] on span "70 %" at bounding box center [416, 271] width 21 height 15
click at [422, 250] on div "유사도 44 % 보통 가장 유사한 구간 70 % 아주 높음 검사곡 구간 02:27-02:33 [GEOGRAPHIC_DATA] 구간 03:43-…" at bounding box center [536, 279] width 473 height 113
click at [427, 245] on span "44 %" at bounding box center [416, 240] width 21 height 15
click at [343, 203] on link "Tui Amar" at bounding box center [327, 208] width 55 height 16
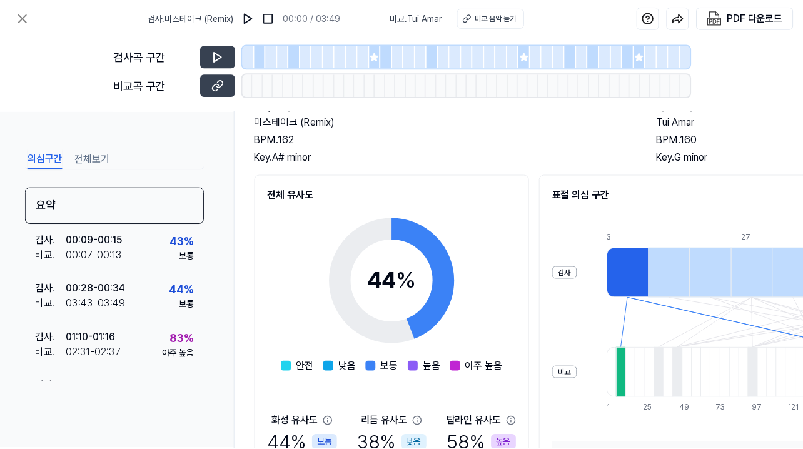
scroll to position [90, 0]
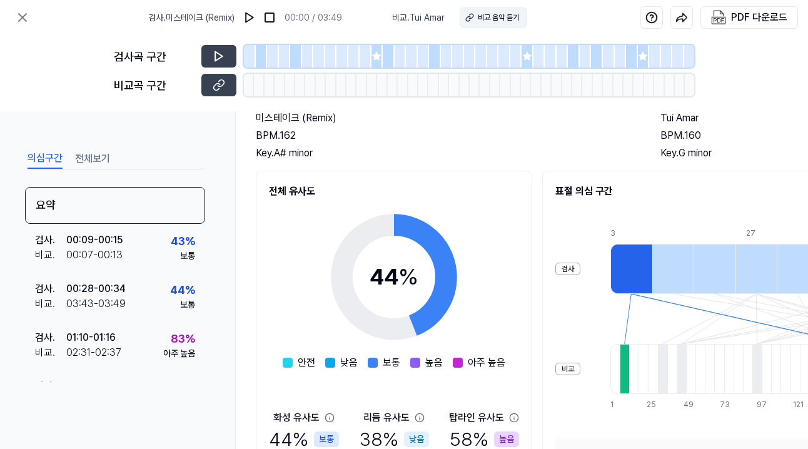
click at [508, 23] on button "비교 음악 듣기" at bounding box center [494, 18] width 68 height 20
click at [18, 19] on icon at bounding box center [22, 17] width 15 height 15
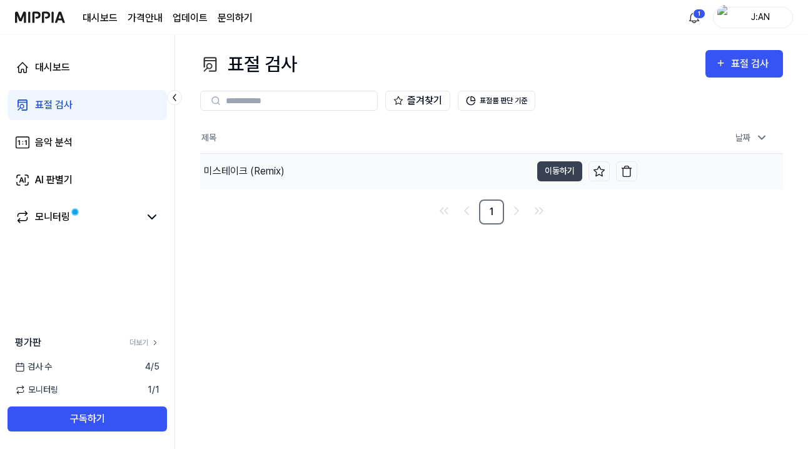
click at [265, 169] on div "미스테이크 (Remix)" at bounding box center [244, 171] width 81 height 15
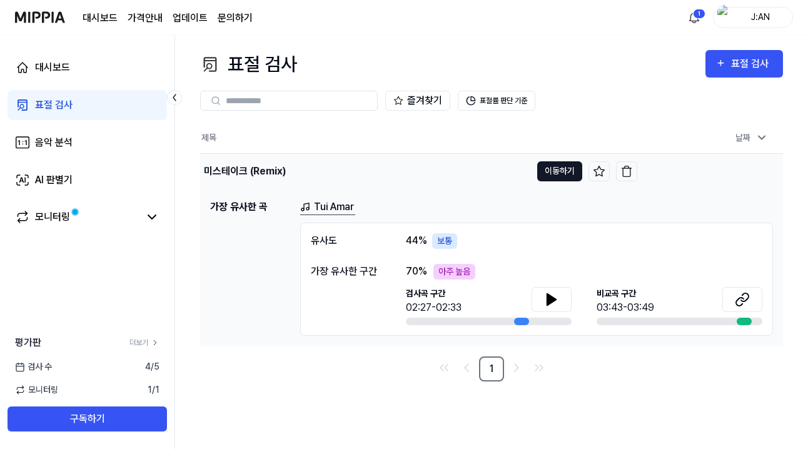
click at [546, 166] on button "이동하기" at bounding box center [559, 171] width 45 height 20
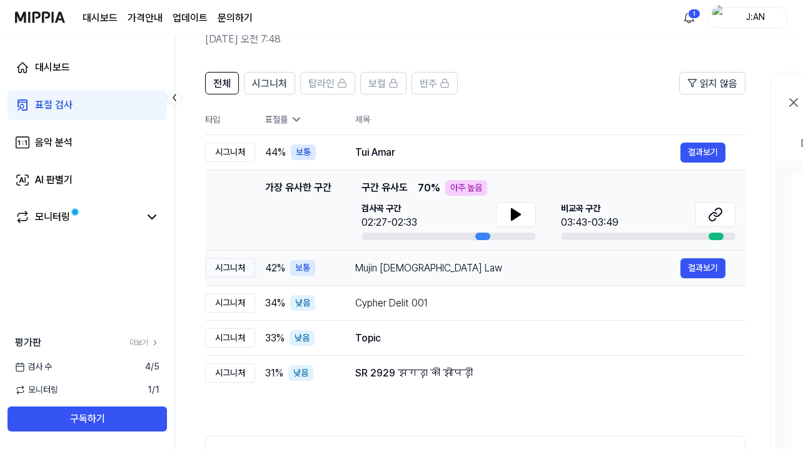
scroll to position [66, 0]
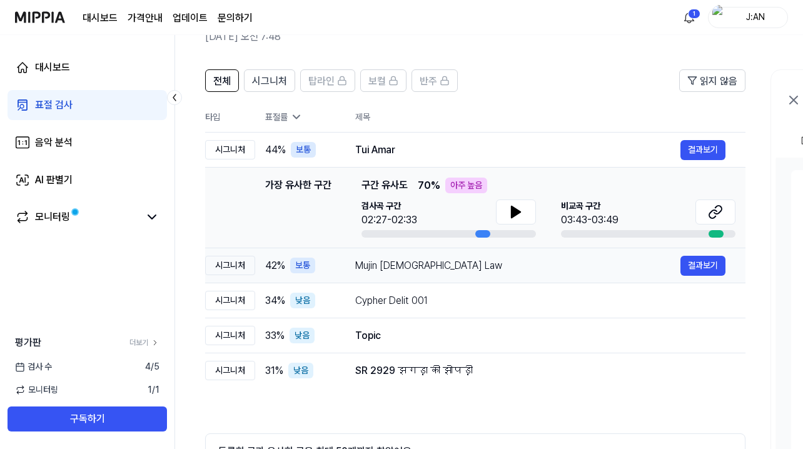
click at [440, 265] on div "Mujin [DEMOGRAPHIC_DATA] Law" at bounding box center [517, 265] width 325 height 15
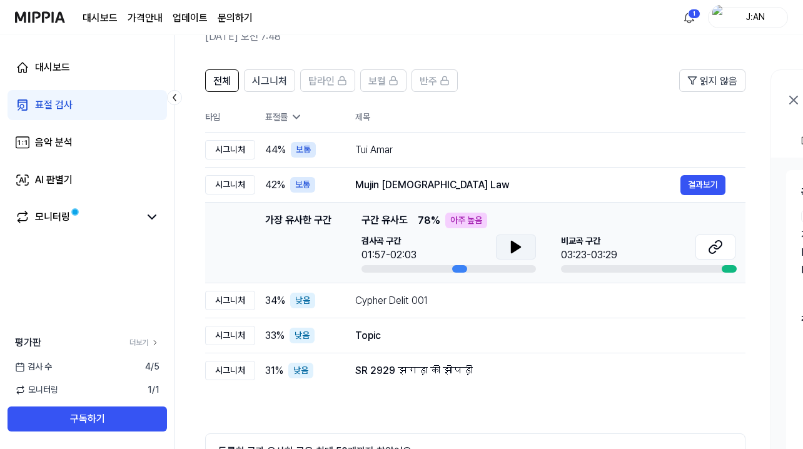
click at [515, 249] on icon at bounding box center [516, 247] width 9 height 11
click at [452, 155] on div "Tui Amar" at bounding box center [517, 150] width 325 height 15
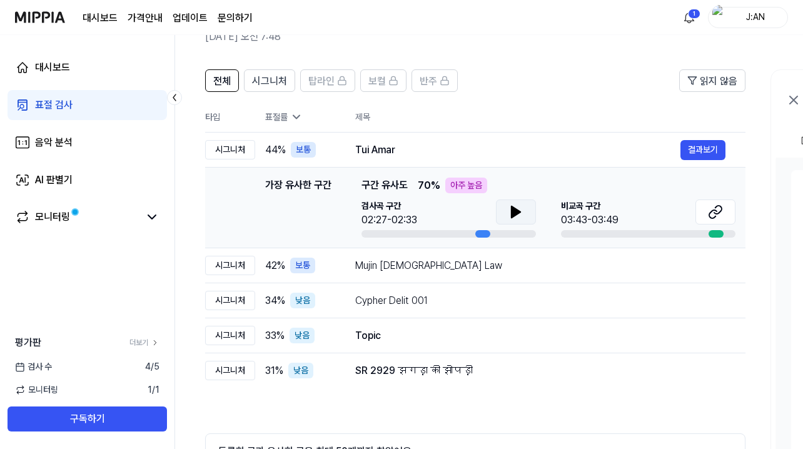
click at [509, 210] on icon at bounding box center [516, 212] width 15 height 15
click at [511, 214] on icon at bounding box center [516, 212] width 15 height 15
click at [457, 313] on td "Cypher Delit 001 결과보기" at bounding box center [540, 300] width 410 height 35
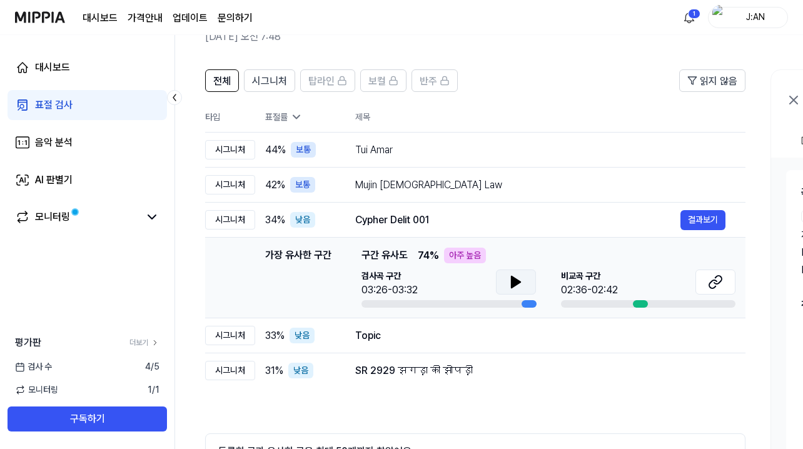
click at [509, 276] on icon at bounding box center [516, 282] width 15 height 15
click at [514, 278] on icon at bounding box center [513, 282] width 3 height 10
click at [484, 187] on div "Mujin [DEMOGRAPHIC_DATA] Law" at bounding box center [517, 185] width 325 height 15
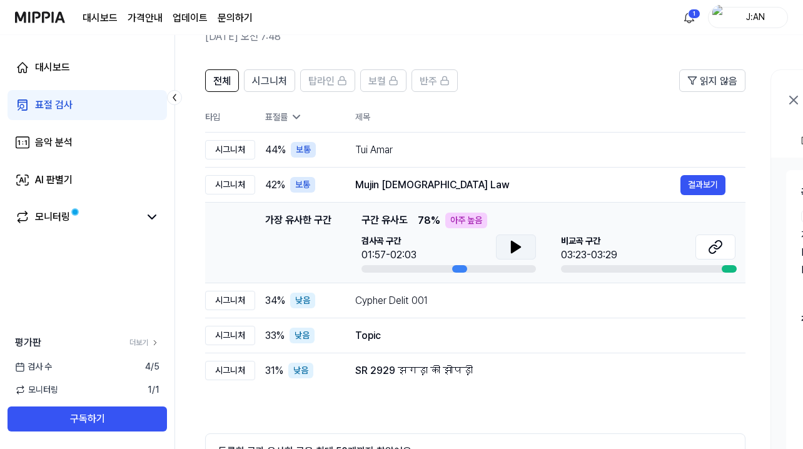
click at [512, 253] on icon at bounding box center [516, 247] width 15 height 15
click at [455, 343] on div "Topic 결과보기" at bounding box center [540, 336] width 370 height 20
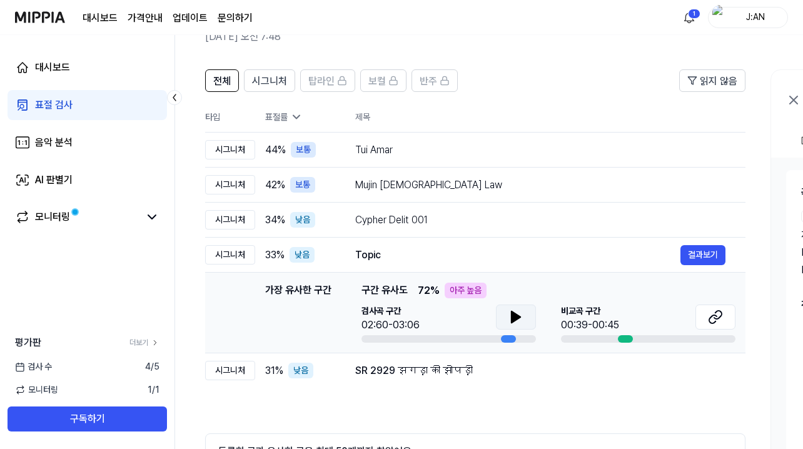
click at [510, 310] on icon at bounding box center [516, 317] width 15 height 15
click at [514, 313] on icon at bounding box center [513, 317] width 3 height 10
click at [492, 378] on div "SR 2929 झगड़ा की झोपड़ी" at bounding box center [517, 371] width 325 height 15
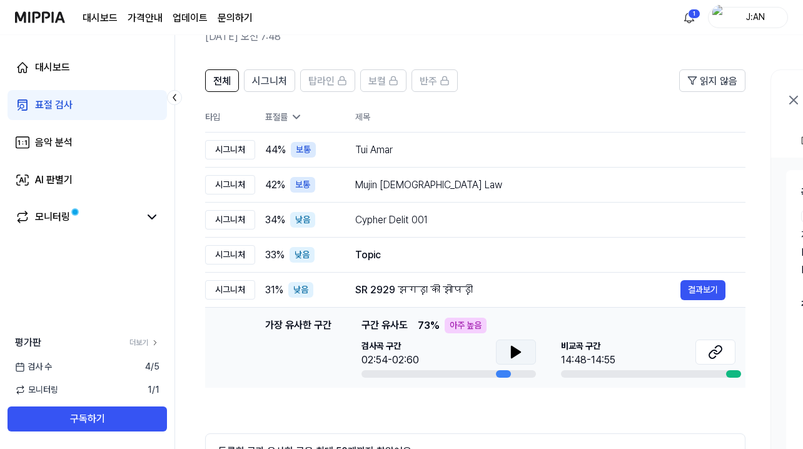
click at [516, 348] on icon at bounding box center [516, 352] width 15 height 15
click at [529, 188] on div "Mujin [DEMOGRAPHIC_DATA] Law" at bounding box center [517, 185] width 325 height 15
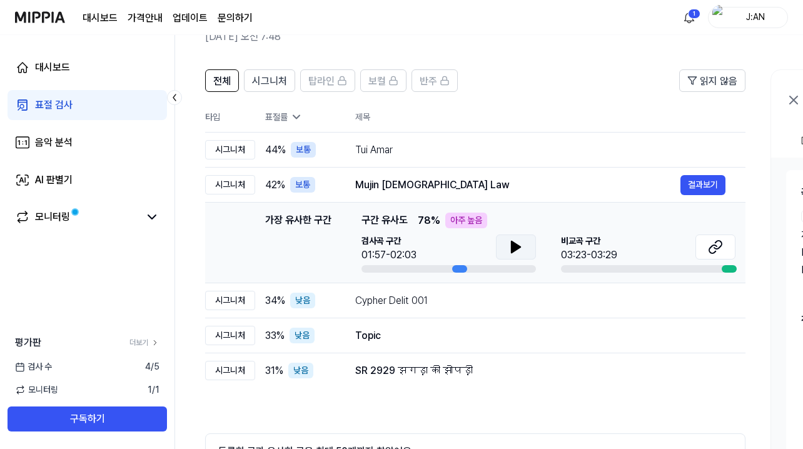
click at [514, 248] on icon at bounding box center [516, 247] width 9 height 11
drag, startPoint x: 454, startPoint y: 221, endPoint x: 479, endPoint y: 220, distance: 25.0
click at [479, 220] on div "아주 높음" at bounding box center [466, 221] width 42 height 16
click at [716, 251] on icon at bounding box center [714, 249] width 8 height 8
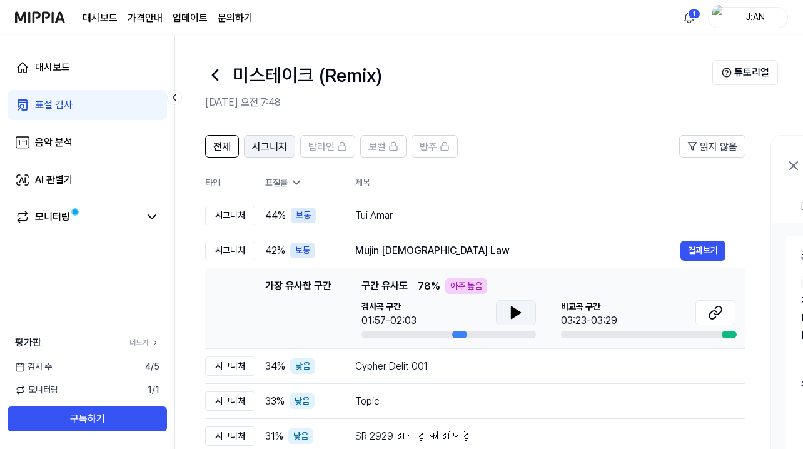
click at [275, 147] on span "시그니처" at bounding box center [269, 147] width 35 height 15
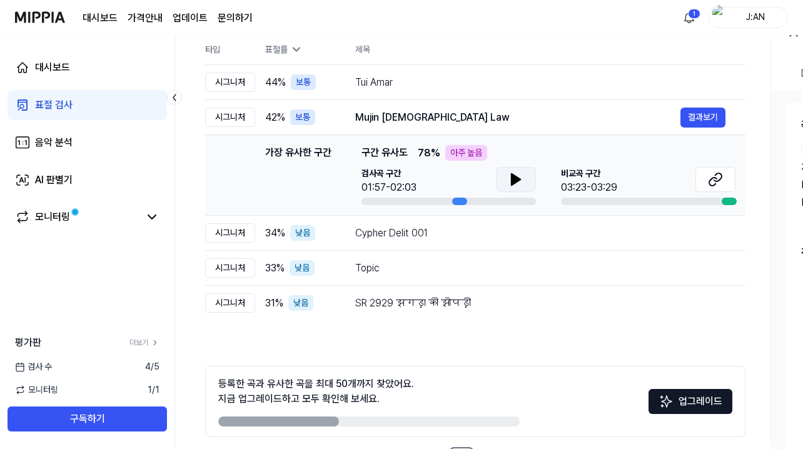
scroll to position [181, 0]
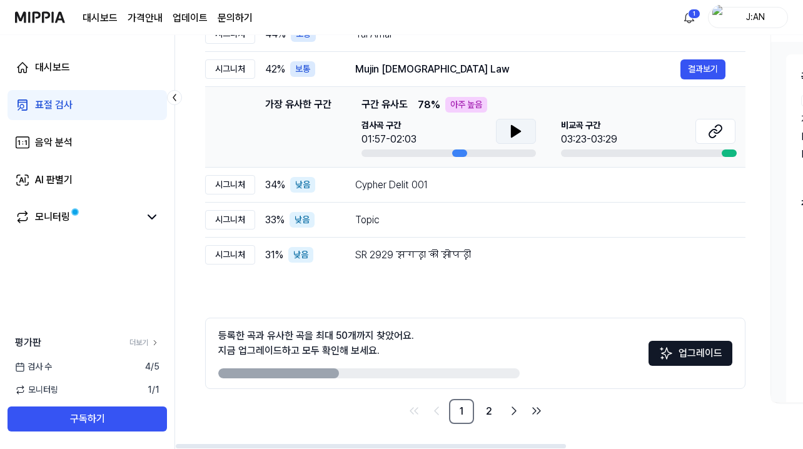
drag, startPoint x: 362, startPoint y: 337, endPoint x: 394, endPoint y: 337, distance: 31.3
click at [394, 337] on div "등록한 곡과 유사한 곡을 최대 50개까지 찾았어요. 지금 업그레이드하고 모두 확인해 보세요." at bounding box center [316, 343] width 196 height 30
click at [489, 413] on link "2" at bounding box center [489, 411] width 25 height 25
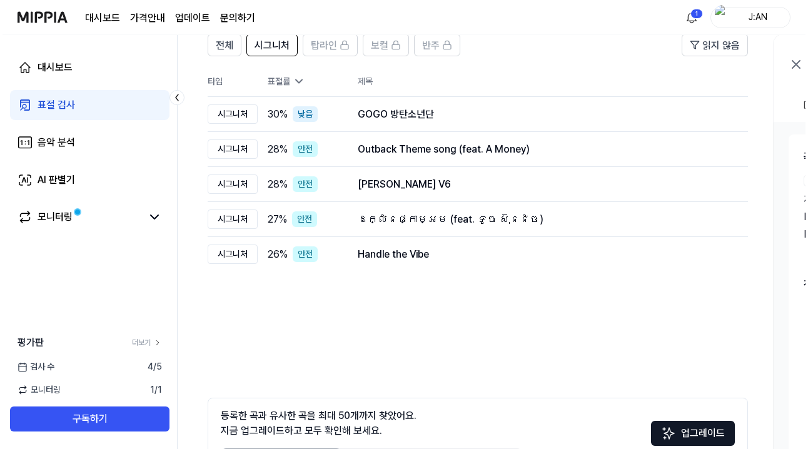
scroll to position [0, 0]
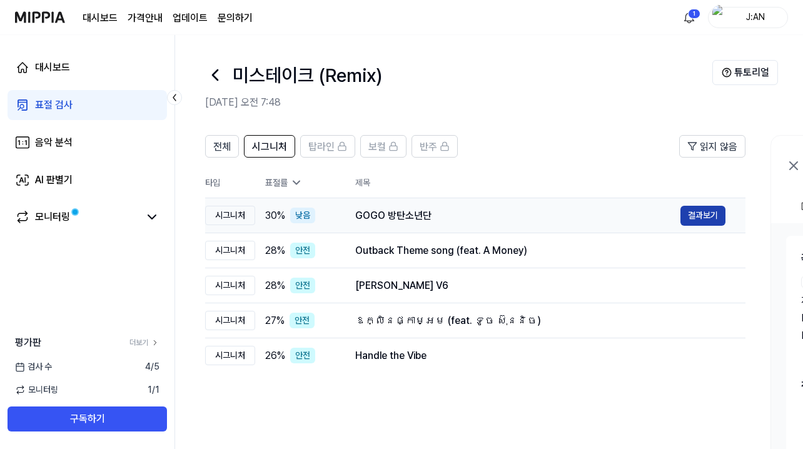
click at [698, 220] on button "결과보기" at bounding box center [703, 216] width 45 height 20
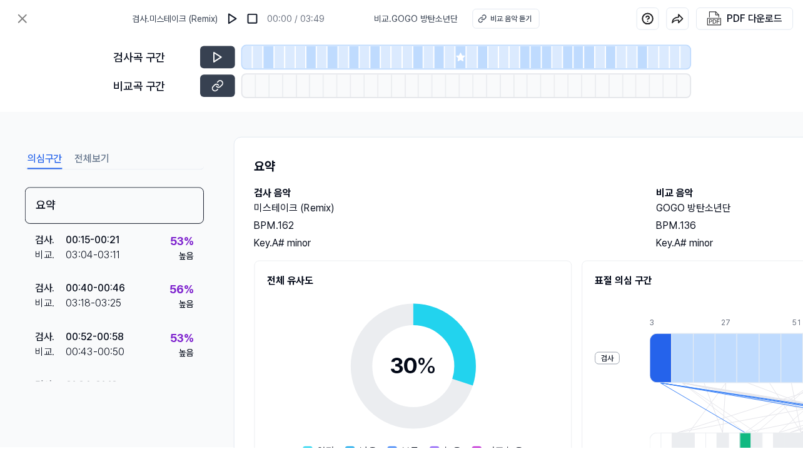
scroll to position [38, 0]
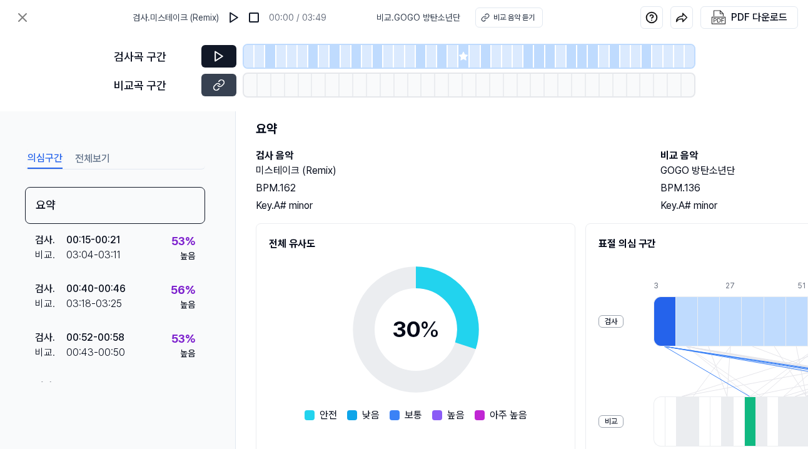
click at [227, 45] on button at bounding box center [218, 56] width 35 height 23
click at [249, 58] on div at bounding box center [249, 56] width 11 height 23
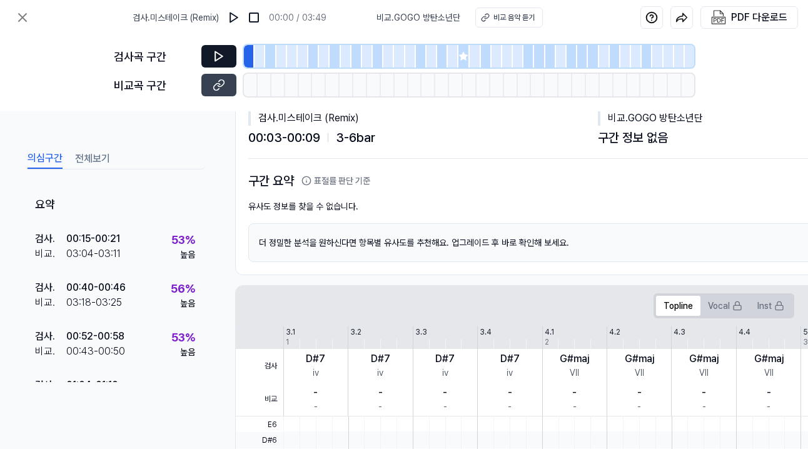
click at [234, 58] on button at bounding box center [218, 56] width 35 height 23
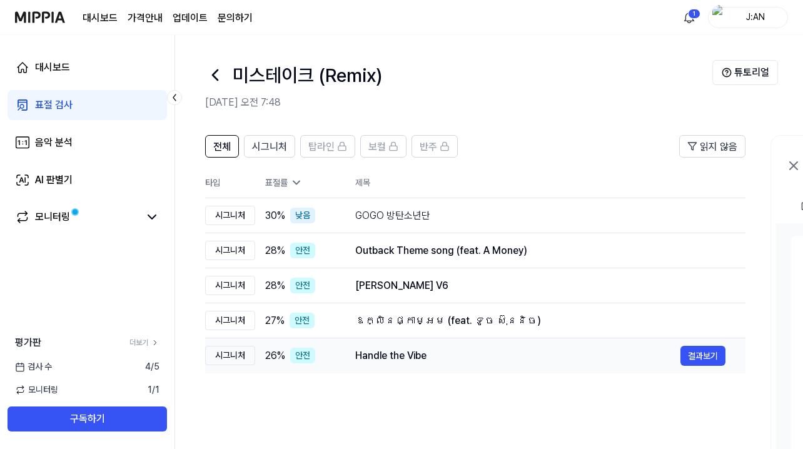
click at [457, 340] on td "Handle the Vibe 결과보기" at bounding box center [540, 355] width 410 height 35
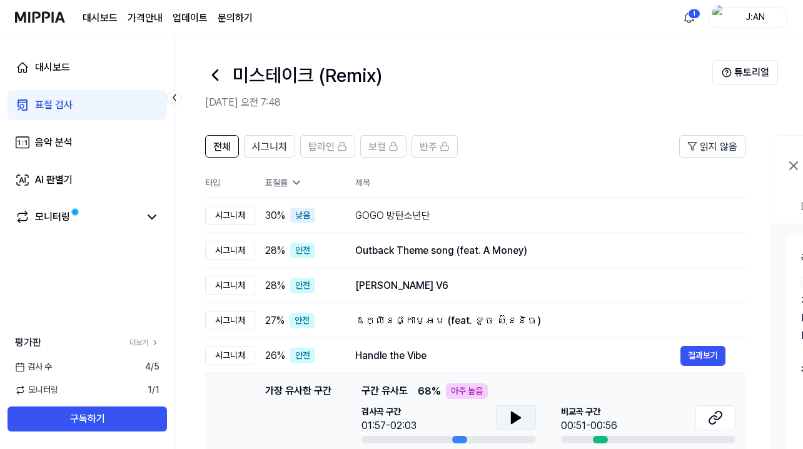
click at [532, 417] on button at bounding box center [516, 417] width 40 height 25
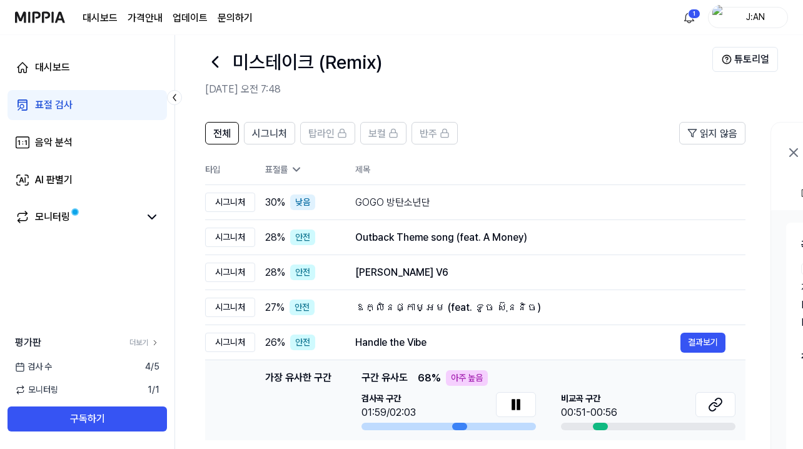
scroll to position [39, 0]
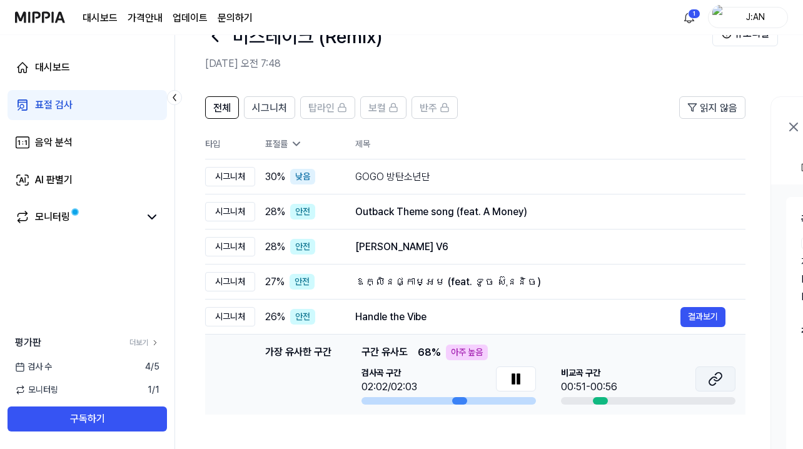
click at [704, 382] on button at bounding box center [716, 379] width 40 height 25
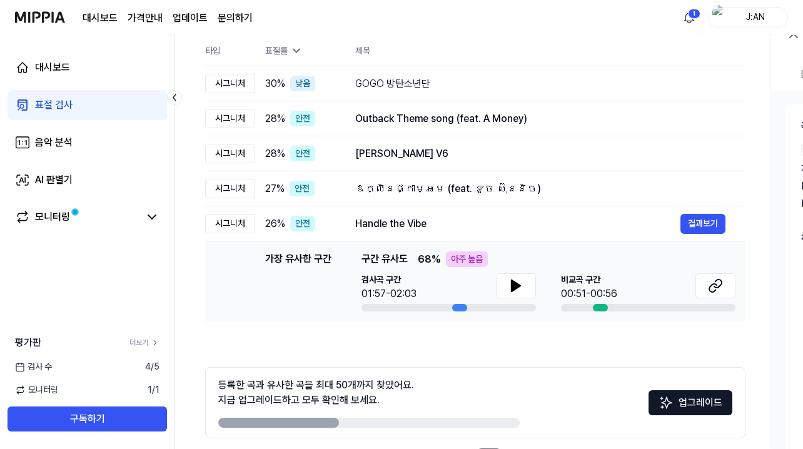
scroll to position [181, 0]
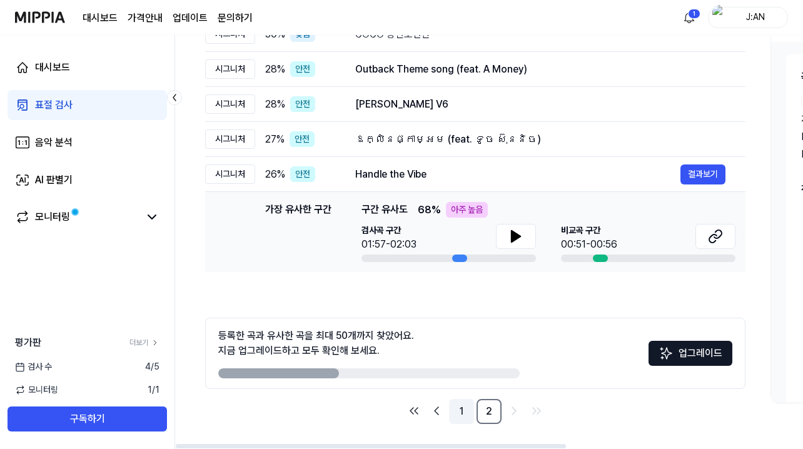
click at [456, 408] on link "1" at bounding box center [461, 411] width 25 height 25
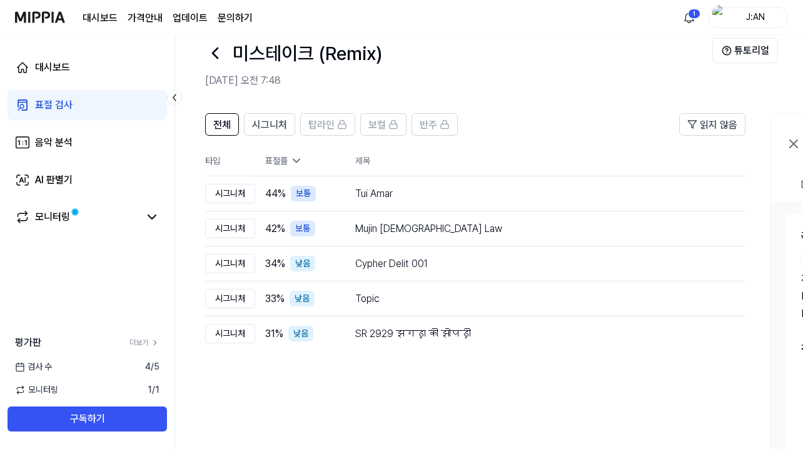
scroll to position [0, 0]
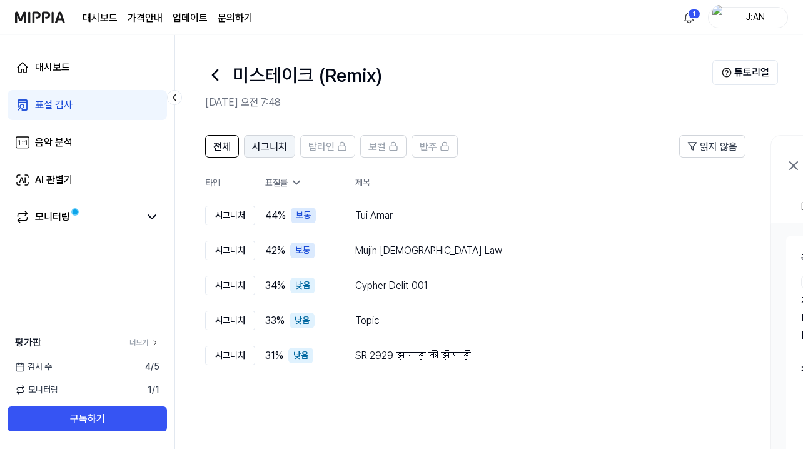
click at [268, 143] on span "시그니처" at bounding box center [269, 147] width 35 height 15
click at [479, 285] on div "Cypher Delit 001" at bounding box center [517, 285] width 325 height 15
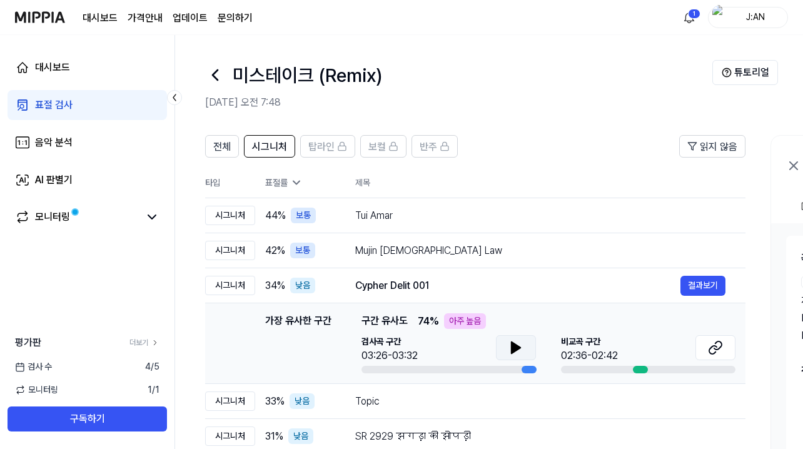
click at [497, 347] on button at bounding box center [516, 347] width 40 height 25
click at [502, 345] on button at bounding box center [516, 347] width 40 height 25
click at [443, 295] on div "Cypher Delit 001 결과보기" at bounding box center [540, 286] width 370 height 20
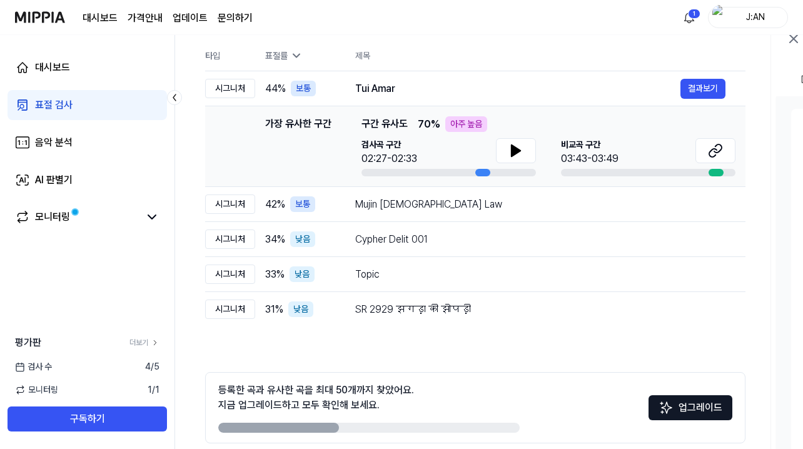
scroll to position [181, 0]
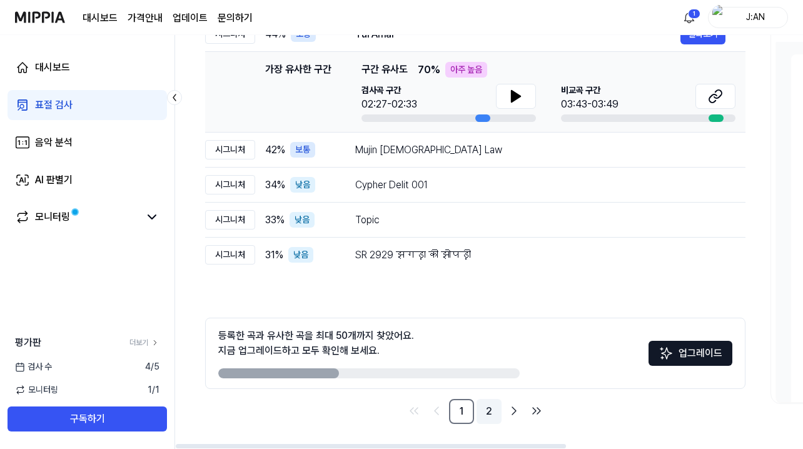
click at [492, 417] on link "2" at bounding box center [489, 411] width 25 height 25
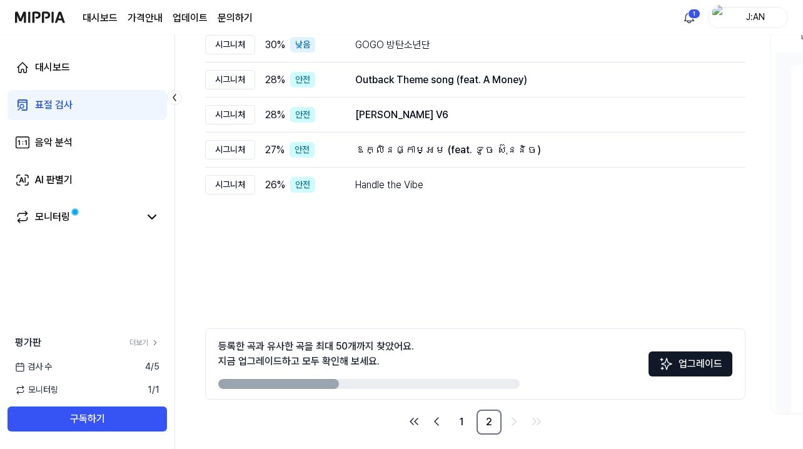
scroll to position [175, 0]
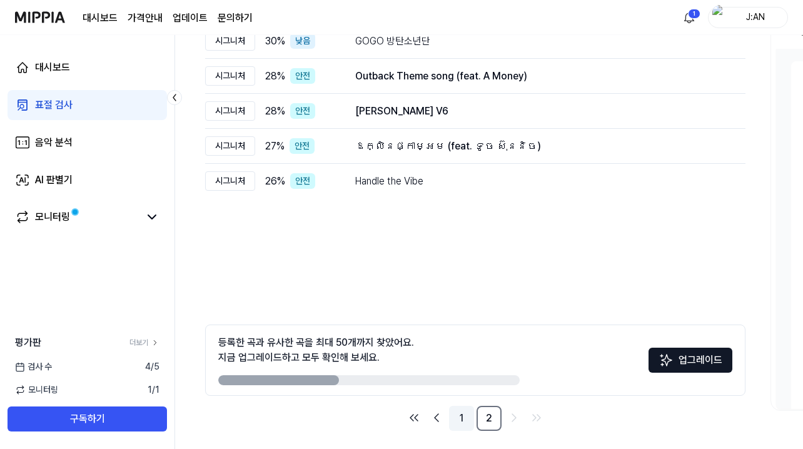
click at [468, 427] on link "1" at bounding box center [461, 418] width 25 height 25
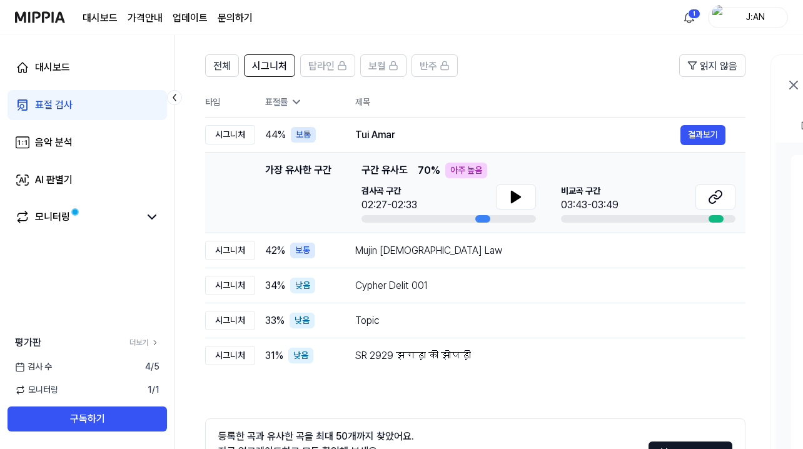
scroll to position [75, 0]
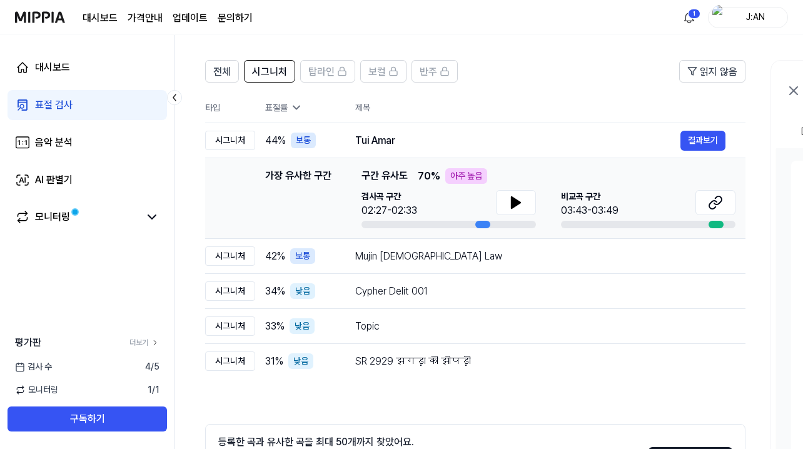
click at [289, 107] on div "표절률" at bounding box center [300, 107] width 70 height 13
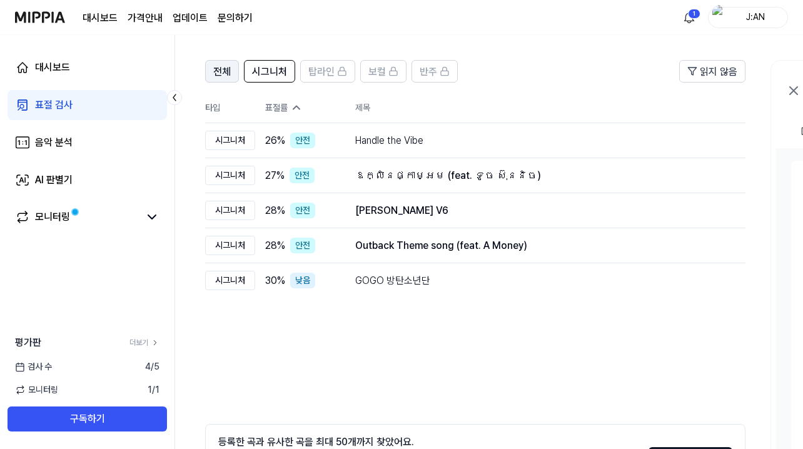
click at [236, 74] on button "전체" at bounding box center [222, 71] width 34 height 23
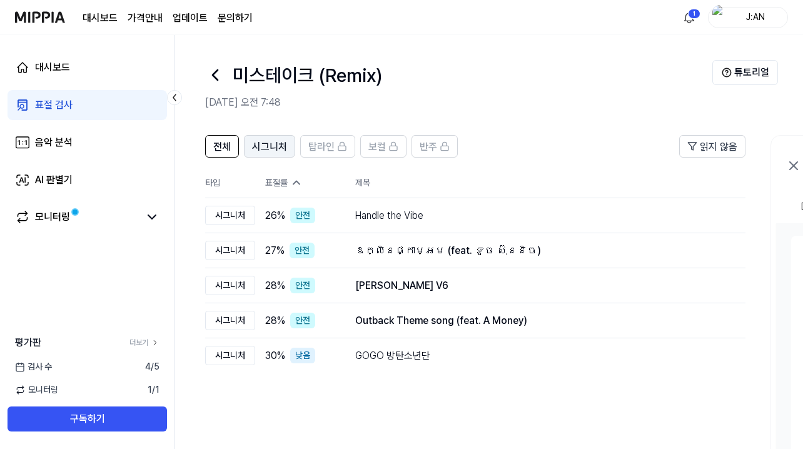
click at [283, 144] on span "시그니처" at bounding box center [269, 147] width 35 height 15
